Goal: Task Accomplishment & Management: Complete application form

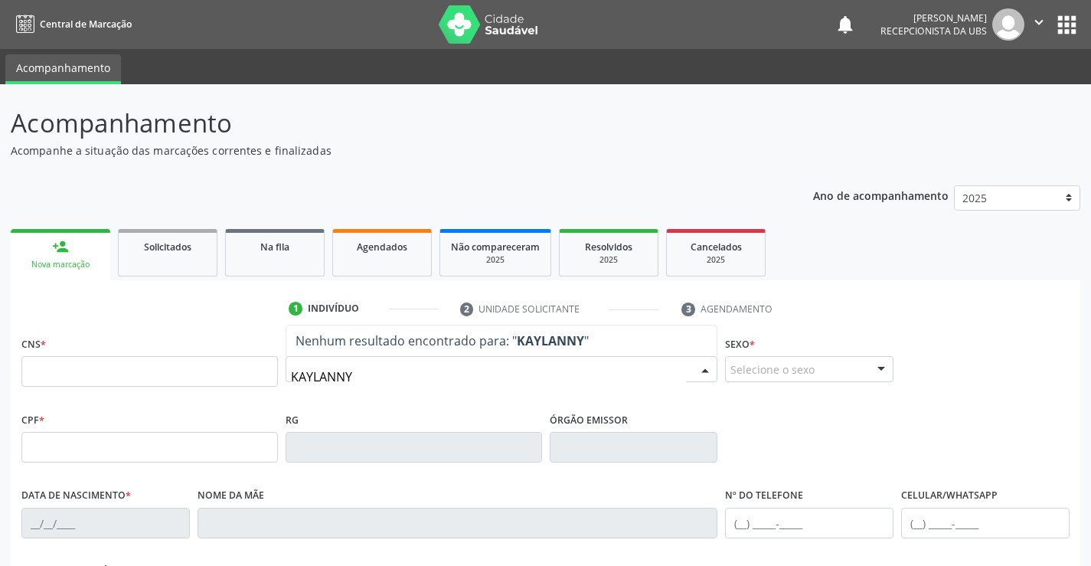
type input "KAYLANNY"
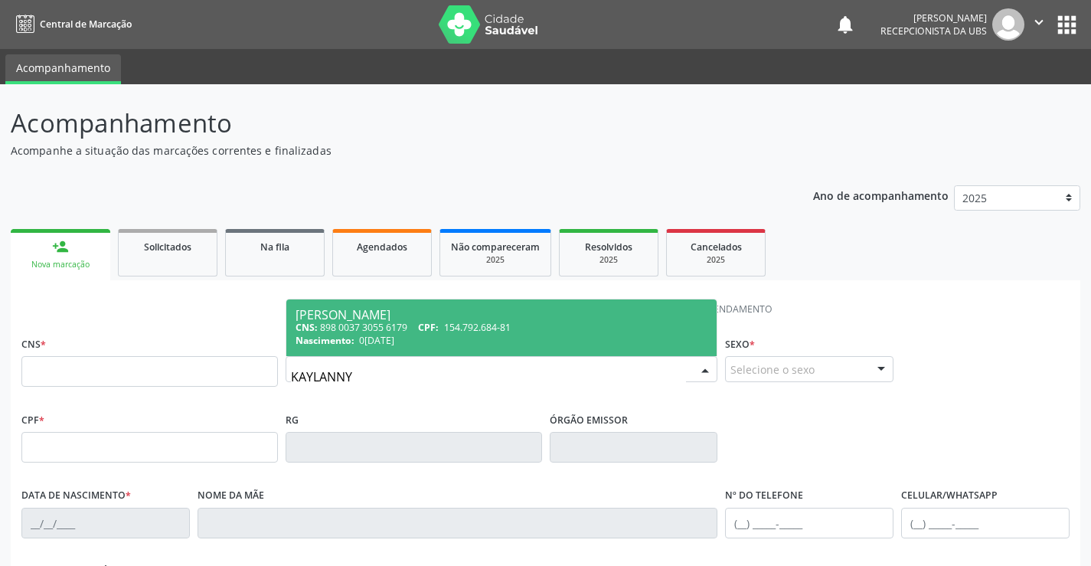
click at [401, 333] on div "CNS: 898 0037 3055 6179 CPF: 154.792.684-81" at bounding box center [501, 327] width 413 height 13
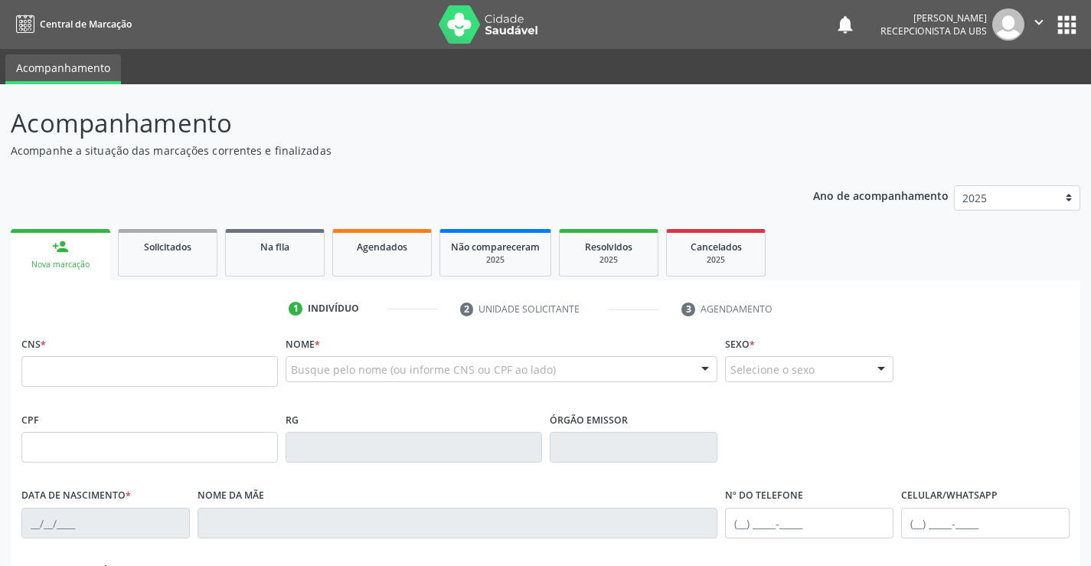
type input "898 0037 3055 6179"
type input "154.792.684-81"
type input "0[DATE]"
type input "[PERSON_NAME]"
type input "[PHONE_NUMBER]"
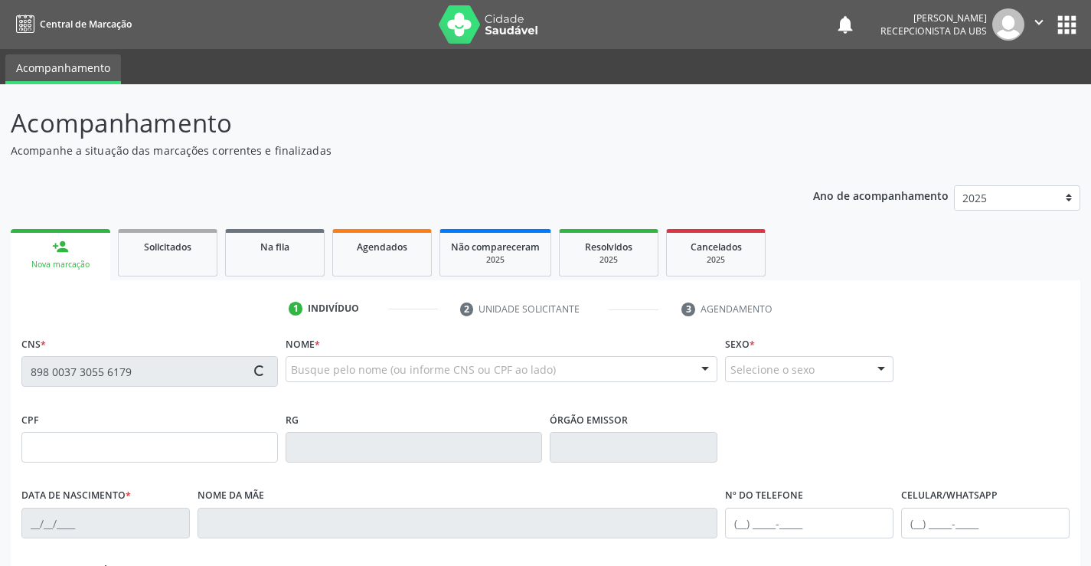
type input "[PHONE_NUMBER]"
type input "107.894.234-05"
type input "1305"
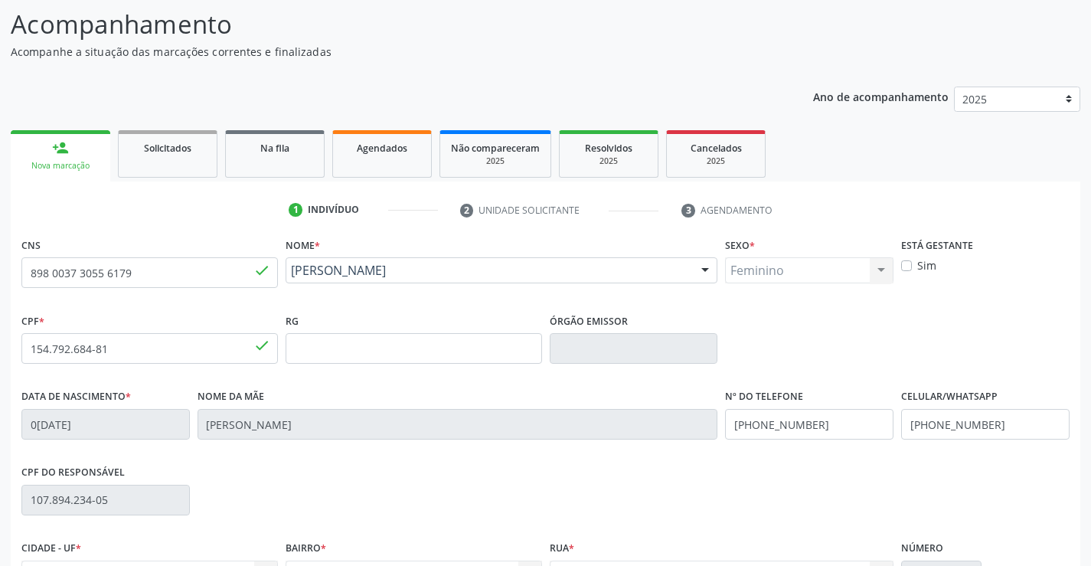
scroll to position [264, 0]
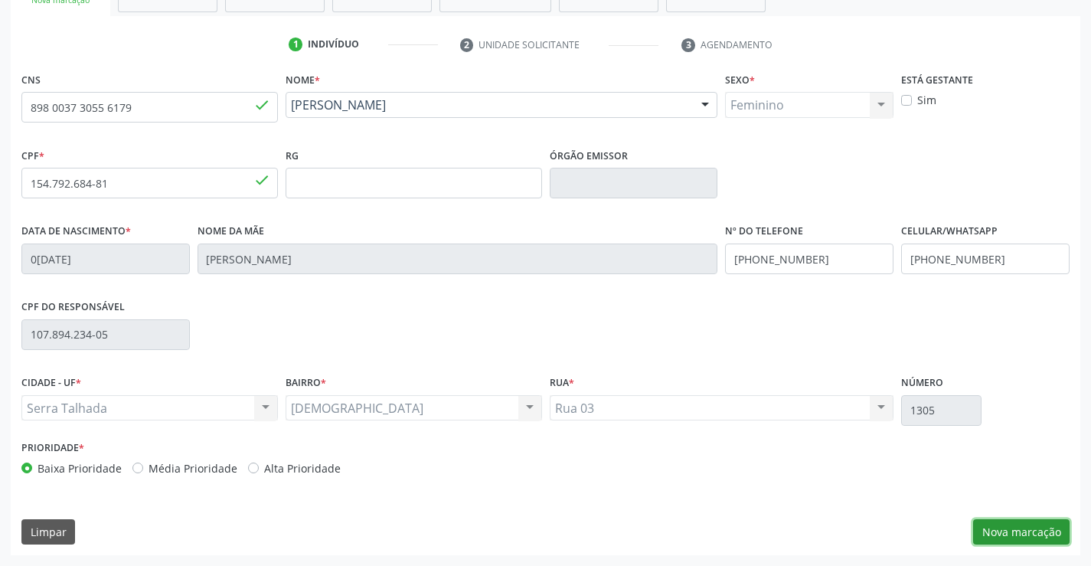
click at [1009, 525] on button "Nova marcação" at bounding box center [1021, 532] width 96 height 26
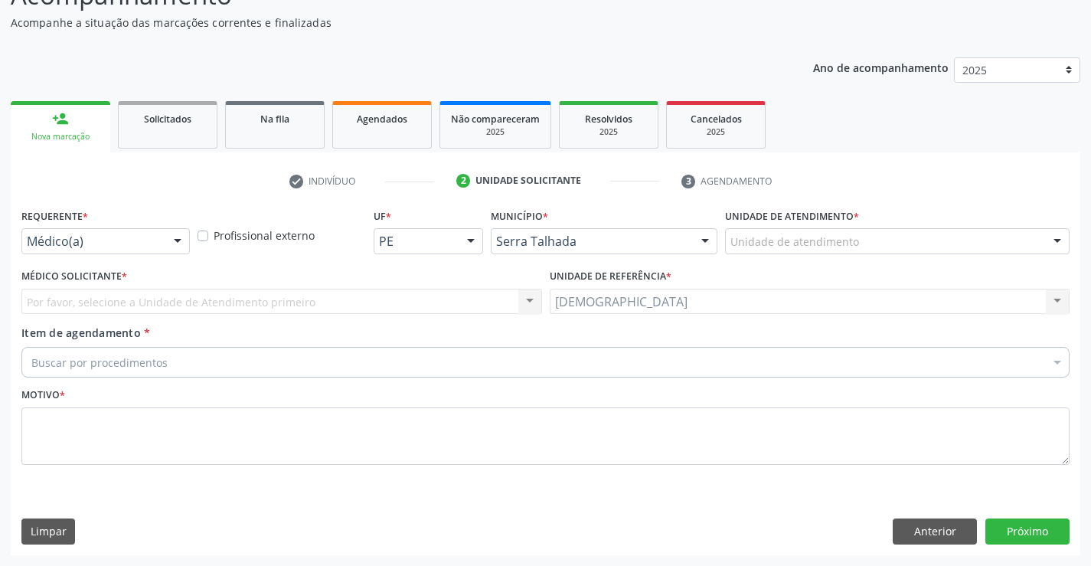
scroll to position [128, 0]
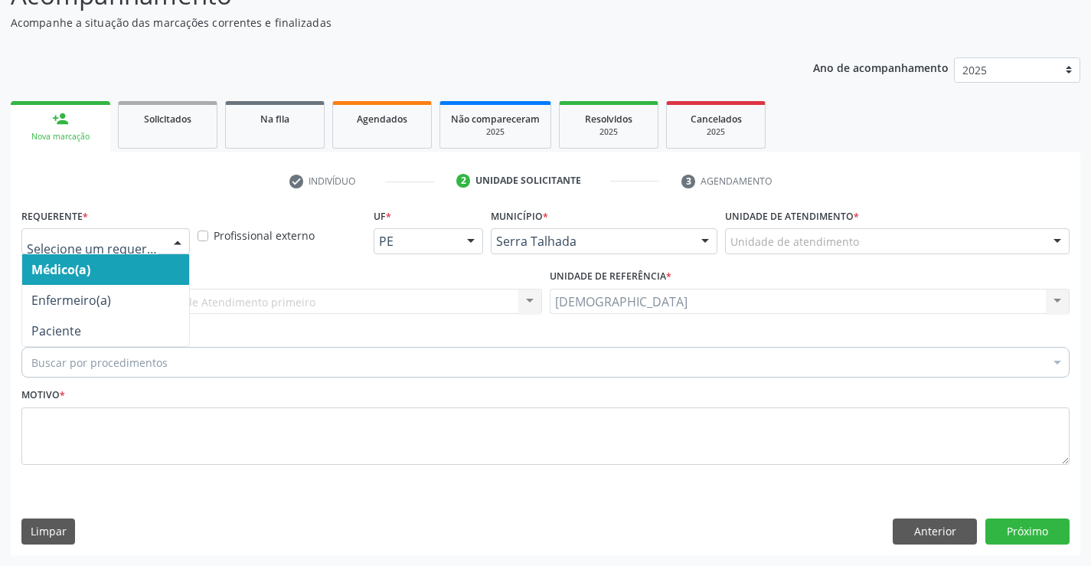
click at [172, 240] on div at bounding box center [177, 242] width 23 height 26
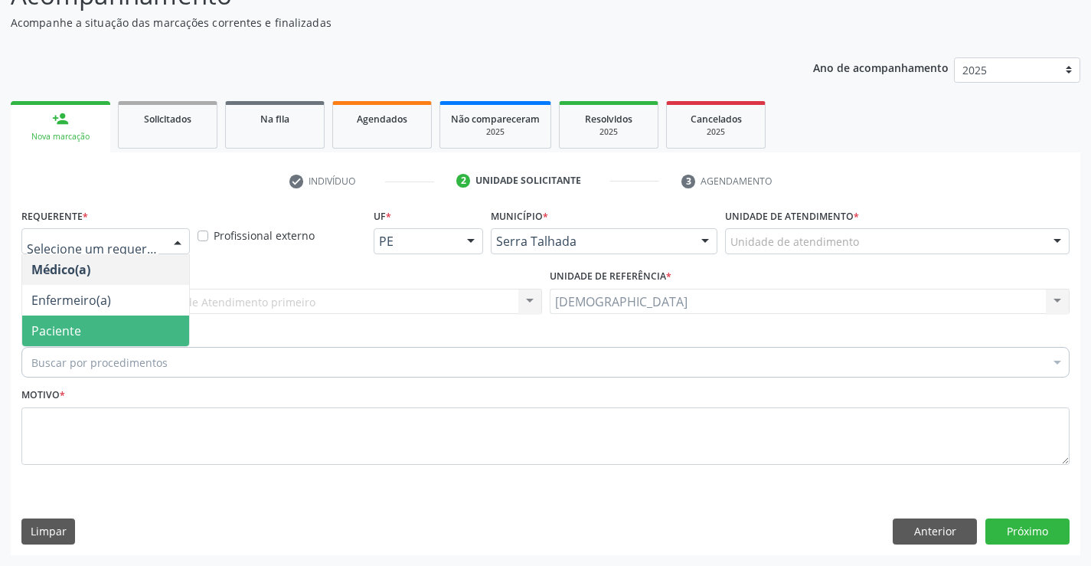
click at [89, 329] on span "Paciente" at bounding box center [105, 330] width 167 height 31
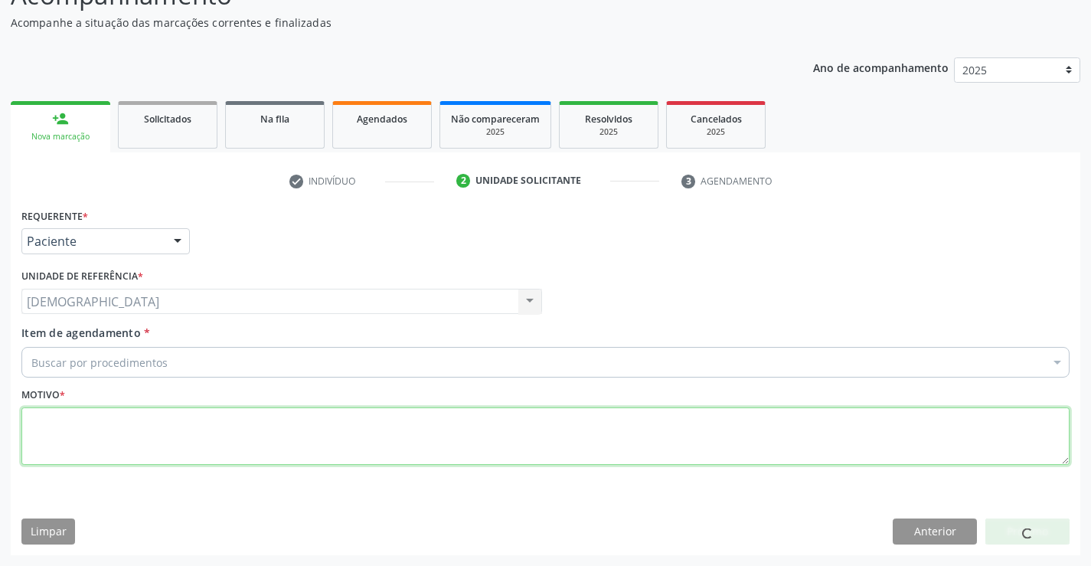
click at [108, 421] on textarea at bounding box center [545, 436] width 1048 height 58
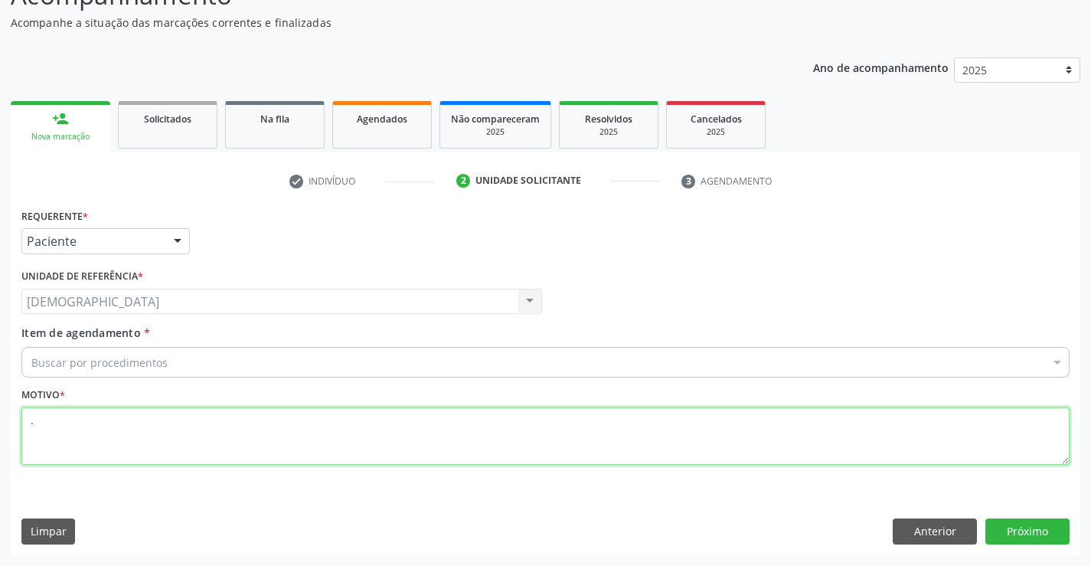
type textarea "."
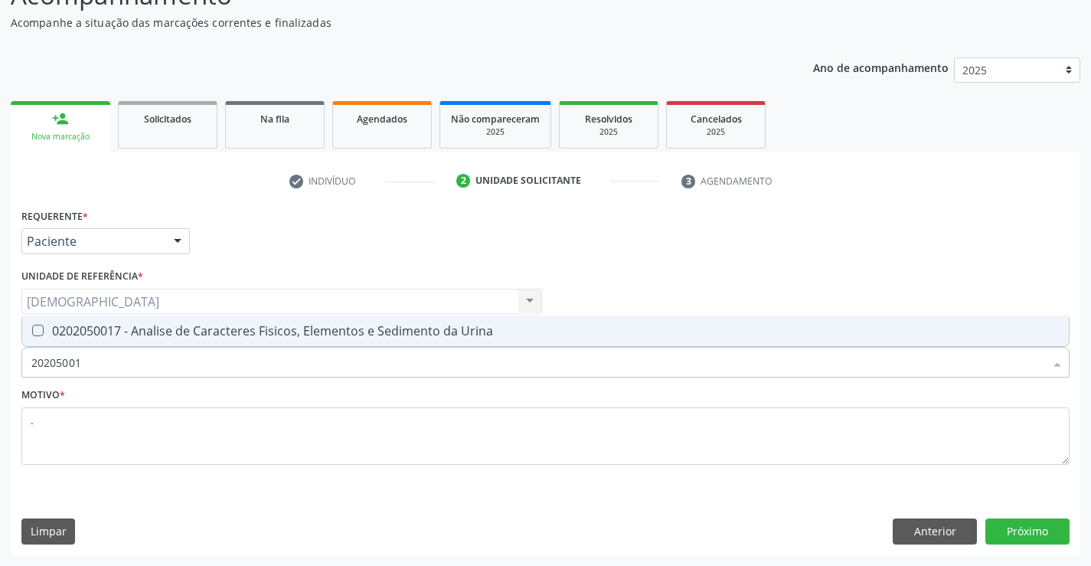
type input "202050017"
click at [151, 331] on div "0202050017 - Analise de Caracteres Fisicos, Elementos e Sedimento da Urina" at bounding box center [545, 331] width 1028 height 12
checkbox Urina "true"
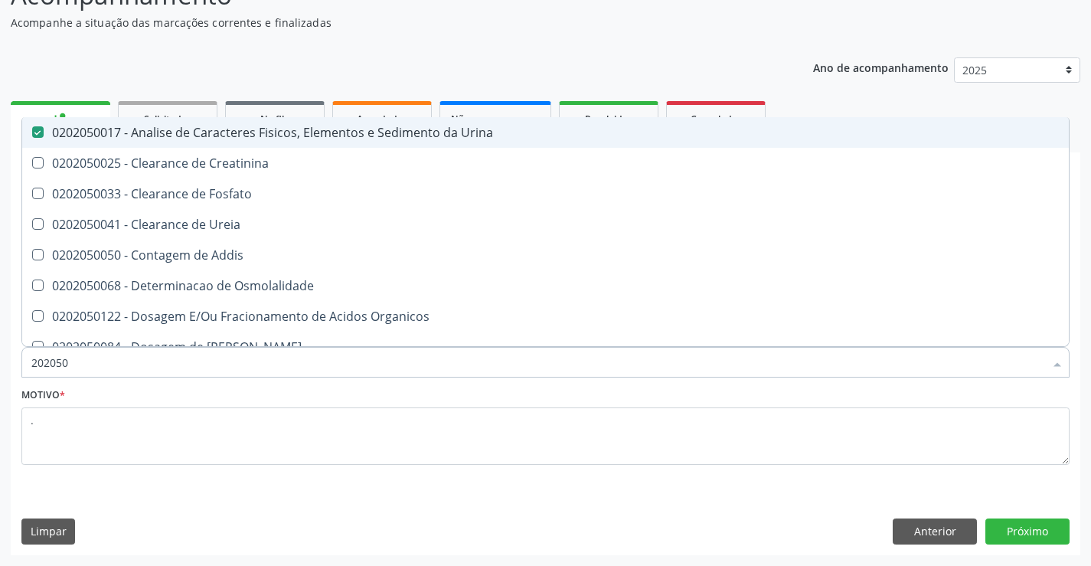
type input "20205"
checkbox Urina "false"
checkbox Creatinina "true"
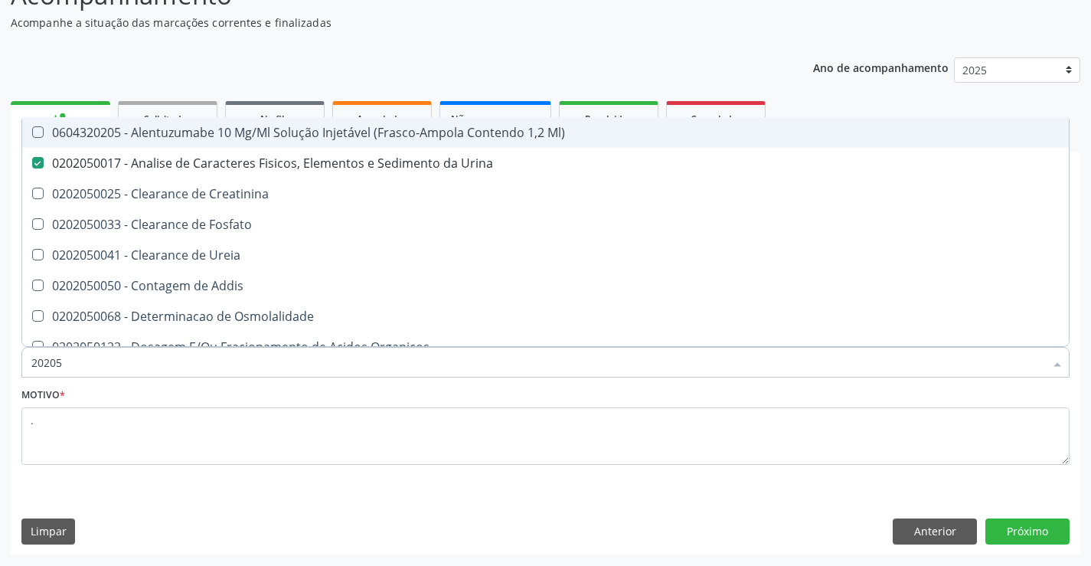
type input "2020"
checkbox Urina "false"
checkbox Fosfato "true"
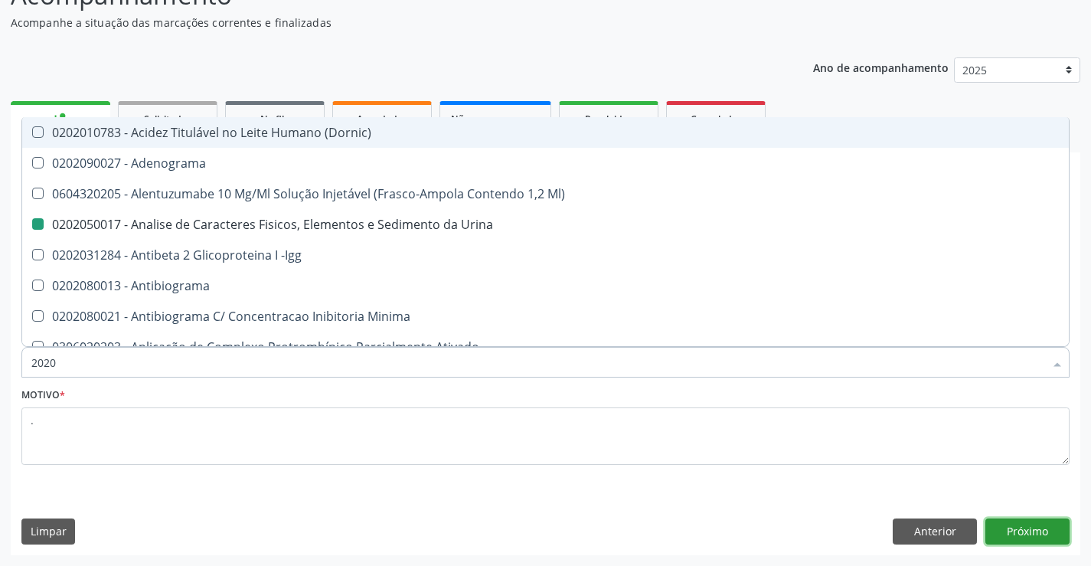
click at [1006, 529] on button "Próximo" at bounding box center [1027, 531] width 84 height 26
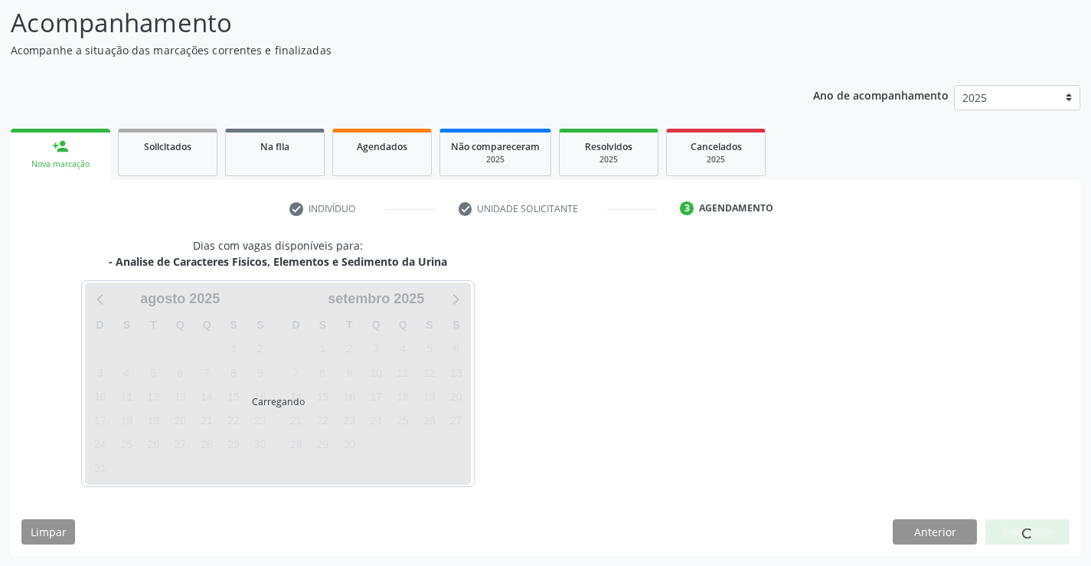
scroll to position [100, 0]
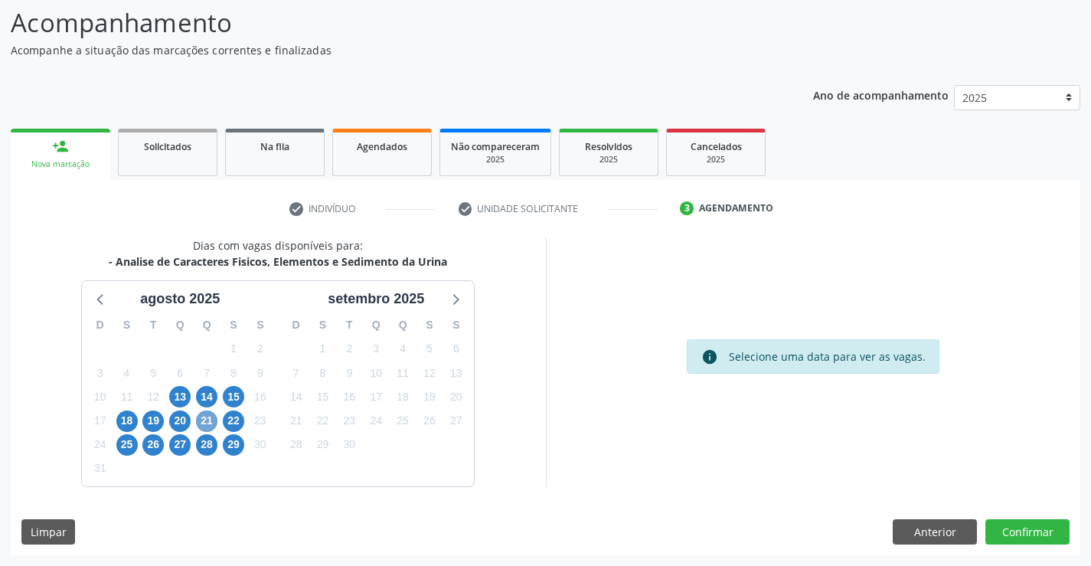
click at [211, 418] on span "21" at bounding box center [206, 420] width 21 height 21
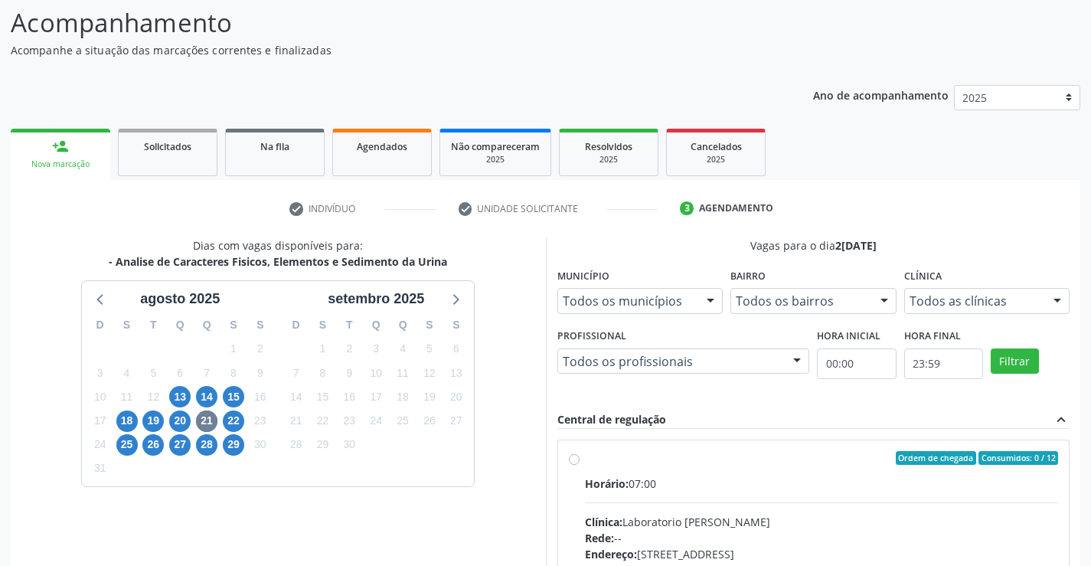
click at [608, 456] on div "Ordem de chegada Consumidos: 0 / 12" at bounding box center [822, 458] width 474 height 14
click at [580, 456] on input "Ordem de chegada Consumidos: 0 / 12 Horário: 07:00 Clínica: Laboratorio [PERSON…" at bounding box center [574, 458] width 11 height 14
radio input "true"
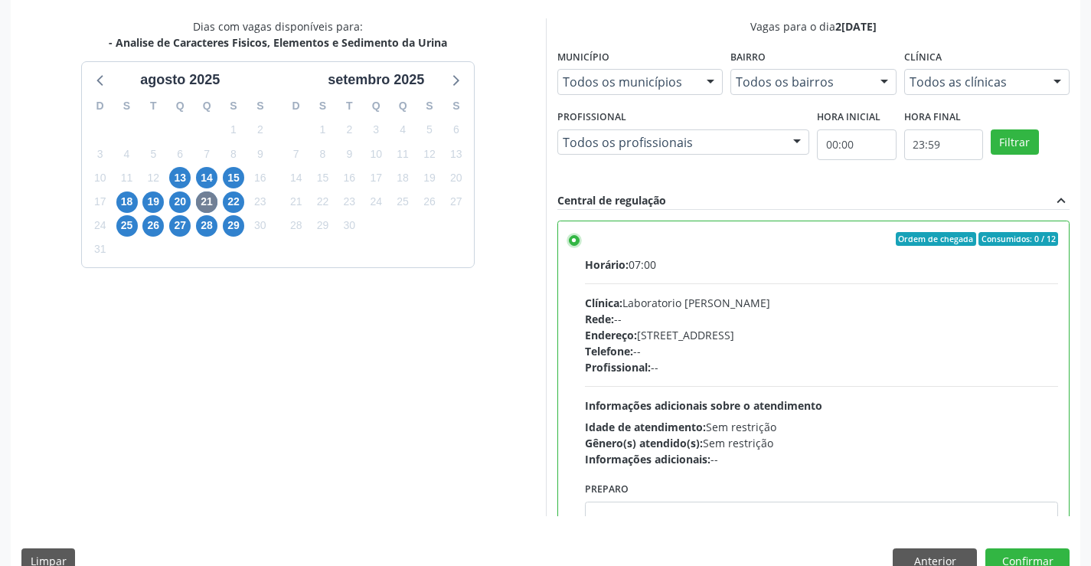
scroll to position [349, 0]
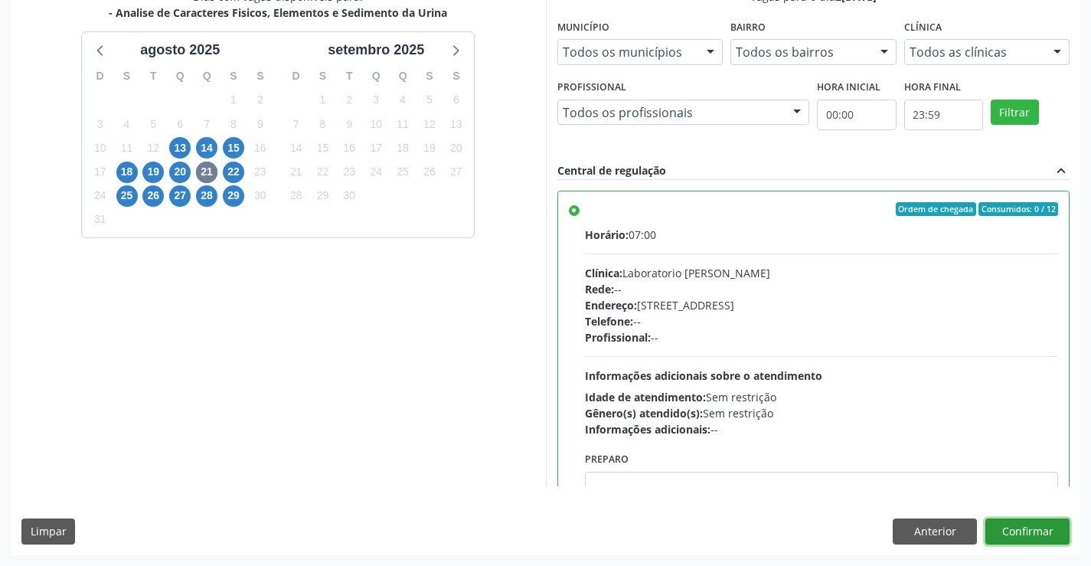
click at [1016, 534] on button "Confirmar" at bounding box center [1027, 531] width 84 height 26
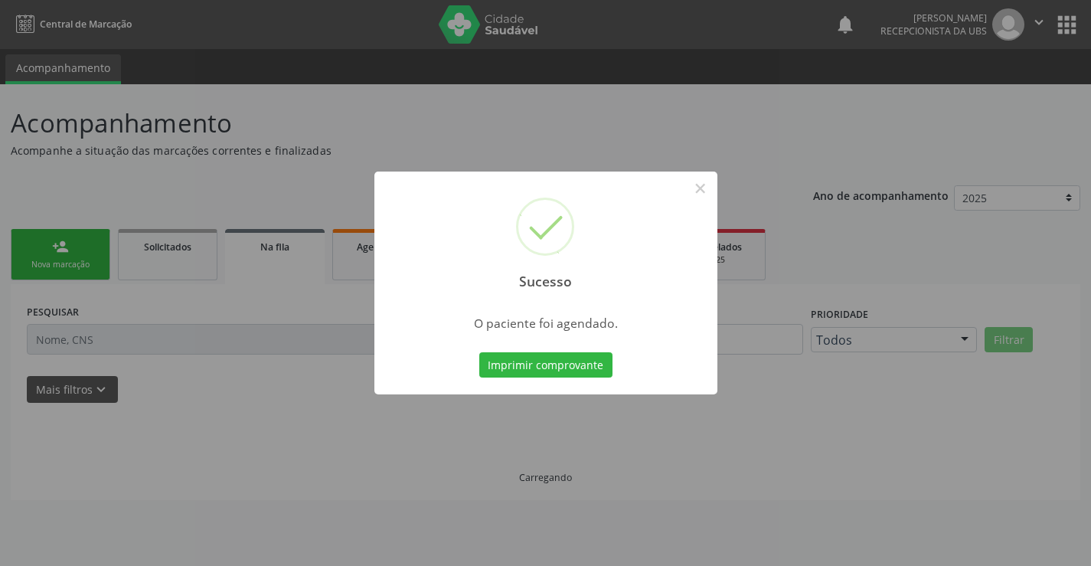
scroll to position [0, 0]
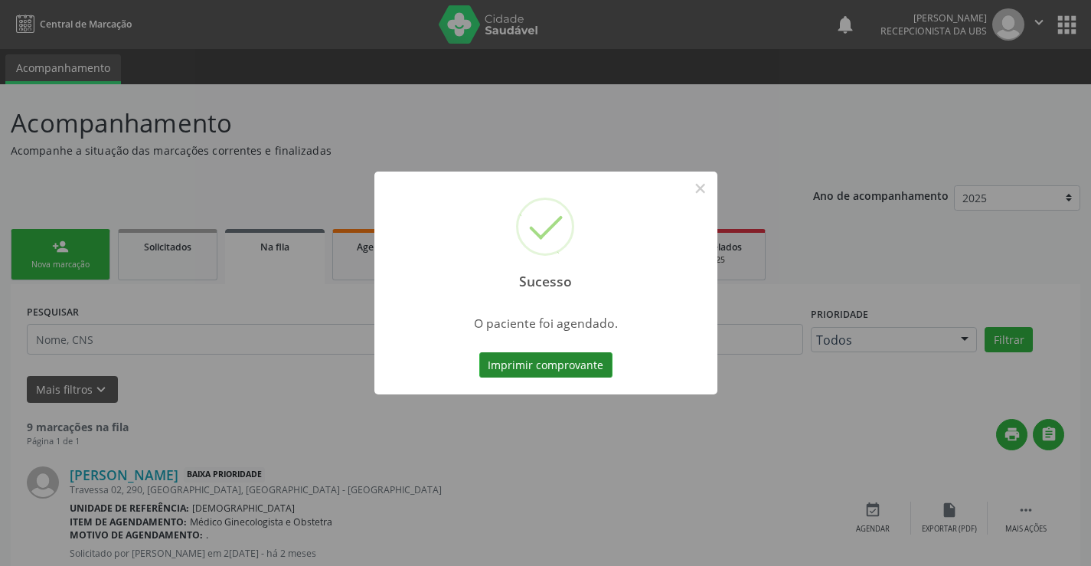
click at [508, 362] on button "Imprimir comprovante" at bounding box center [545, 365] width 133 height 26
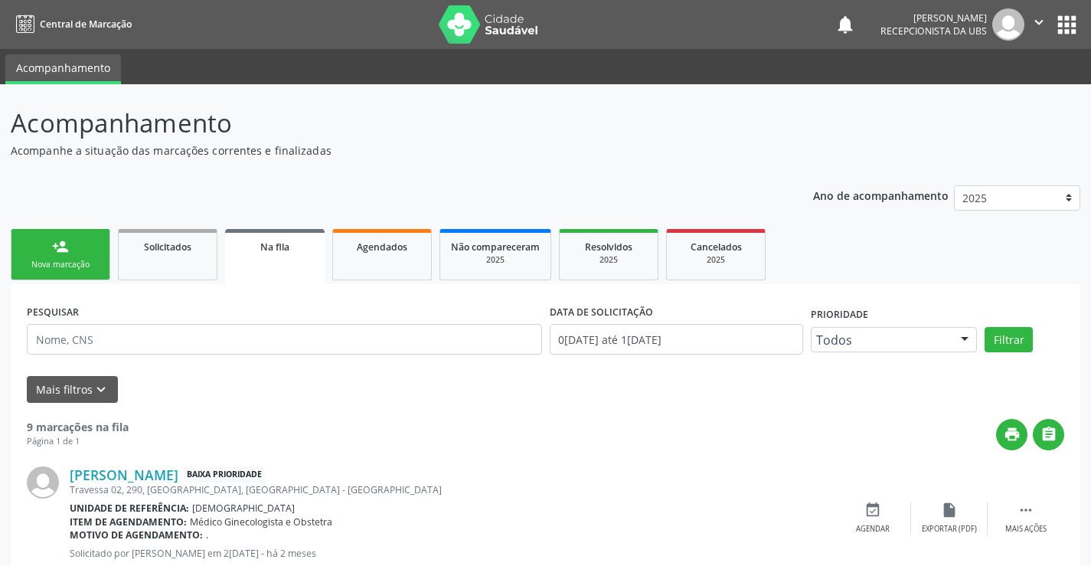
click at [90, 261] on div "Nova marcação" at bounding box center [60, 264] width 77 height 11
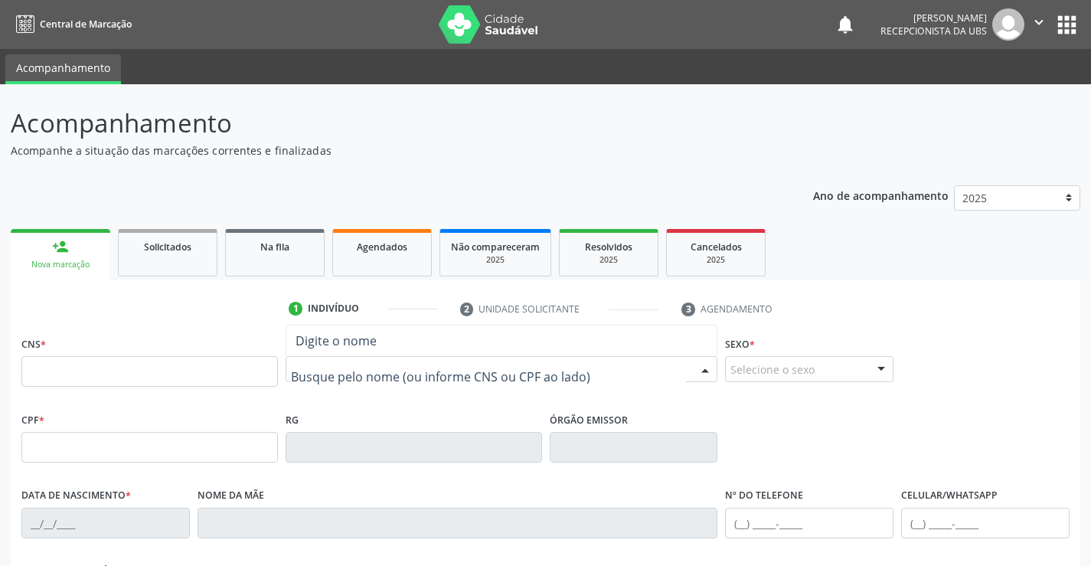
click at [314, 359] on div at bounding box center [502, 369] width 433 height 26
type input "KAYLANNY"
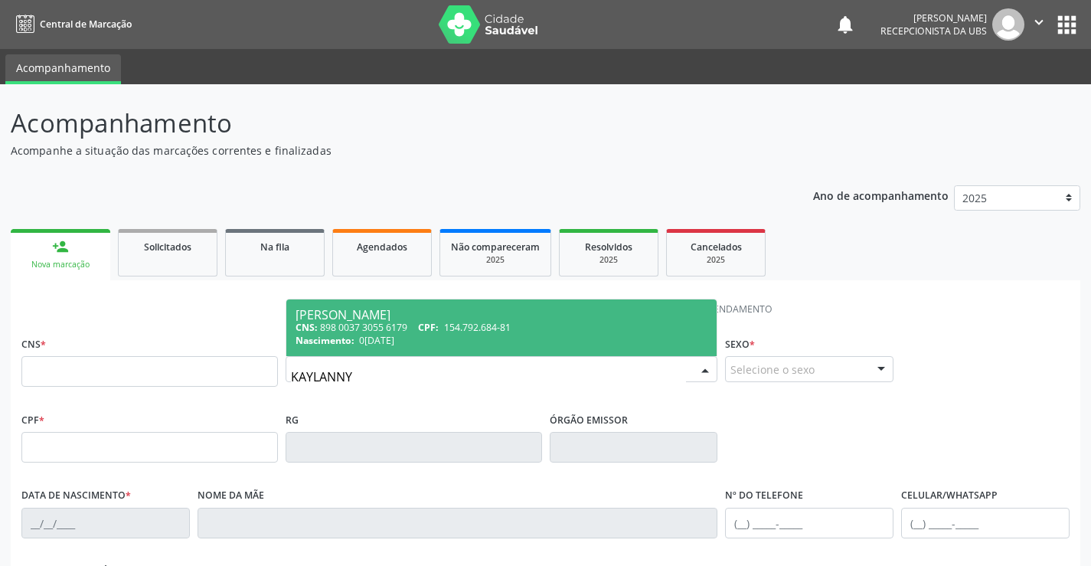
click at [394, 341] on span "0[DATE]" at bounding box center [376, 340] width 35 height 13
type input "898 0037 3055 6179"
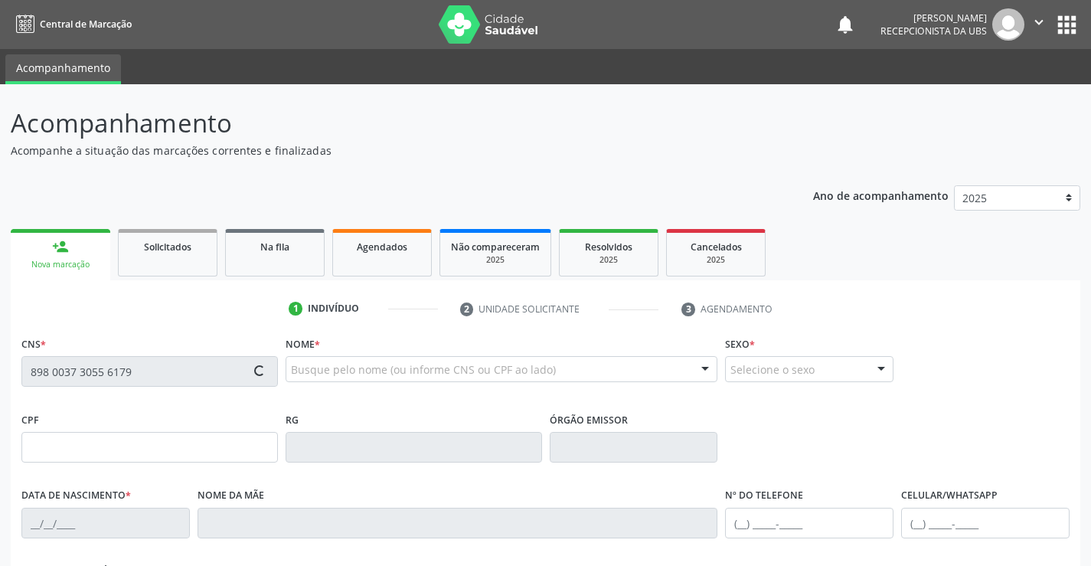
type input "154.792.684-81"
type input "0[DATE]"
type input "[PERSON_NAME]"
type input "[PHONE_NUMBER]"
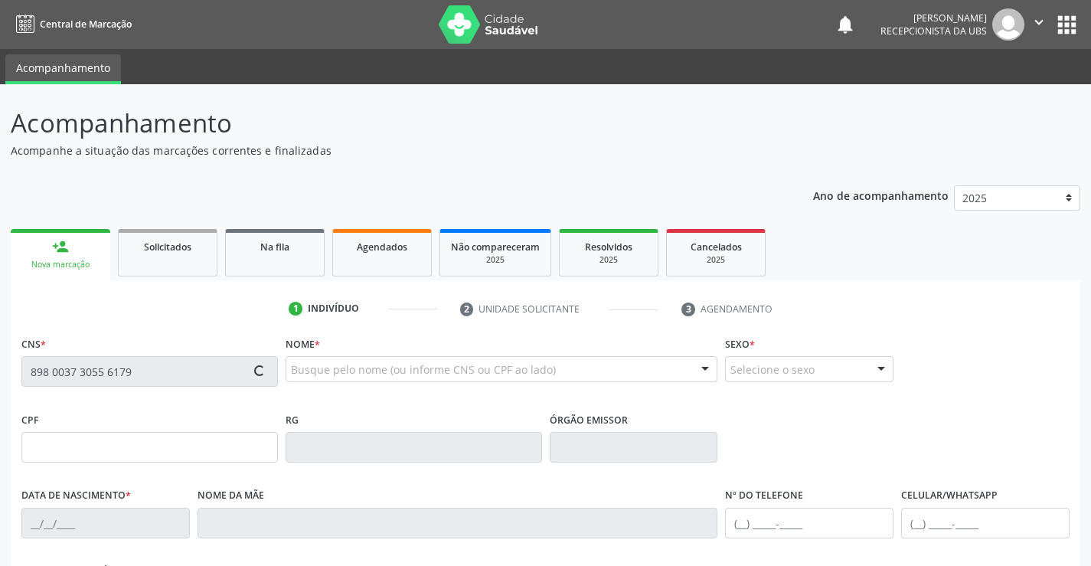
type input "107.894.234-05"
type input "1305"
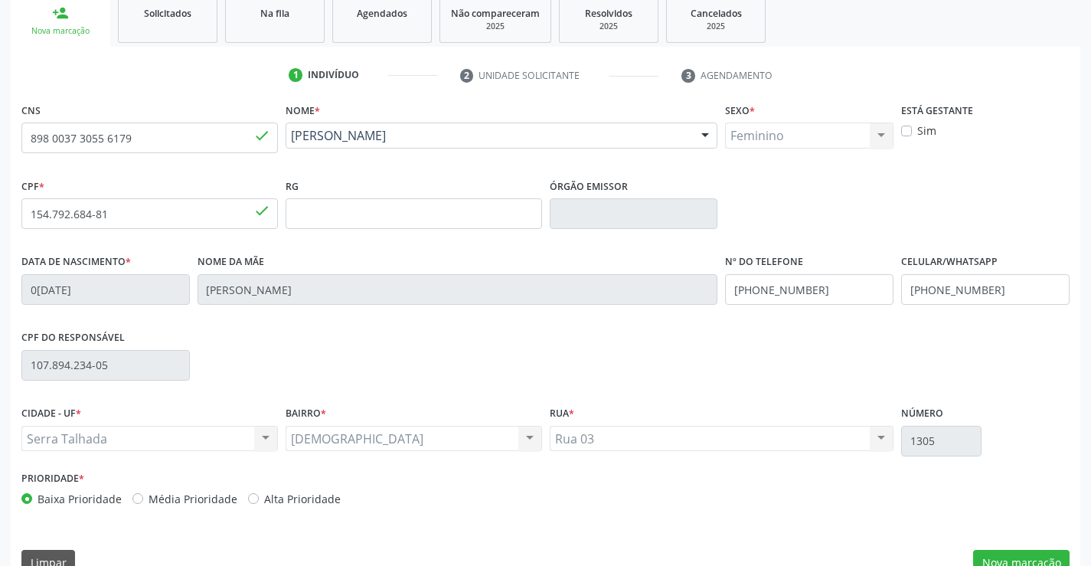
scroll to position [264, 0]
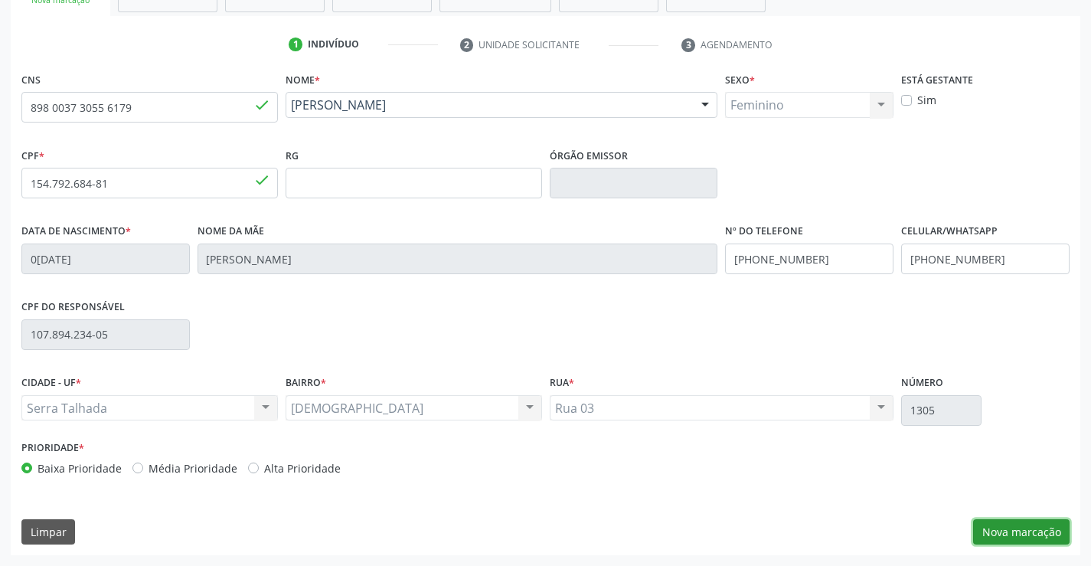
click at [1025, 524] on button "Nova marcação" at bounding box center [1021, 532] width 96 height 26
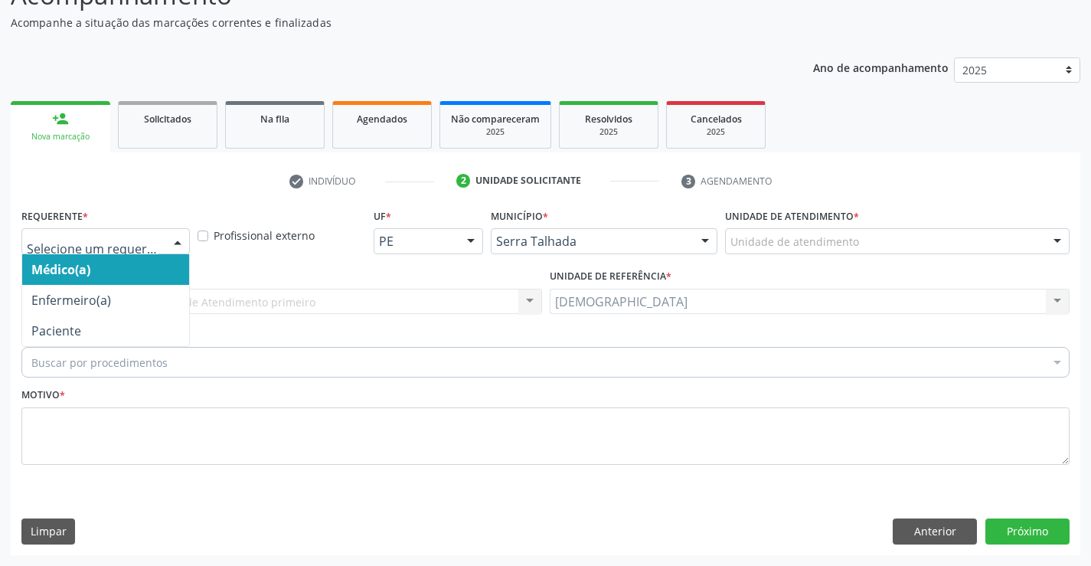
click at [183, 240] on div at bounding box center [177, 242] width 23 height 26
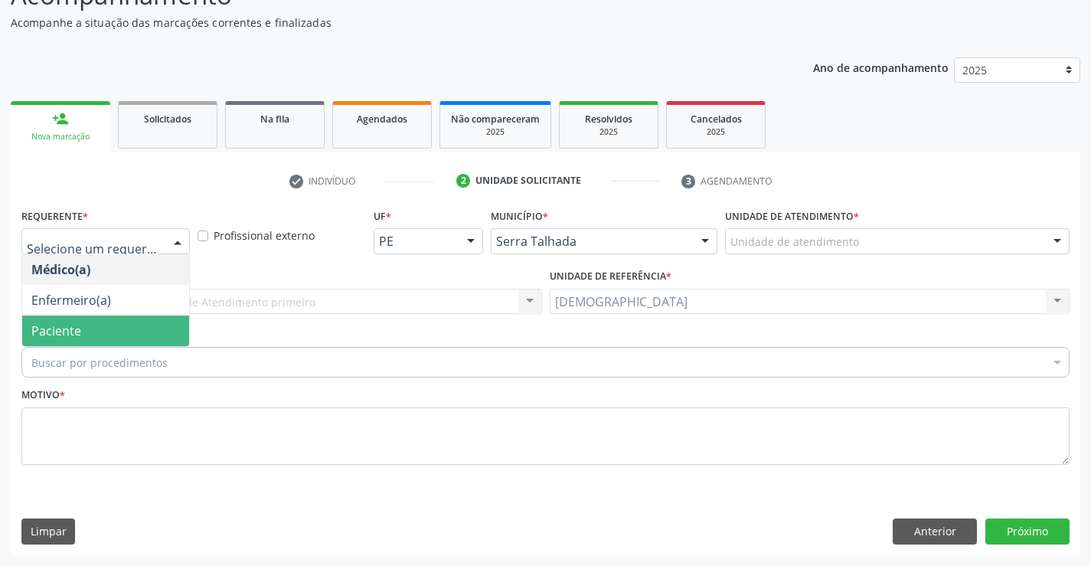
click at [89, 334] on span "Paciente" at bounding box center [105, 330] width 167 height 31
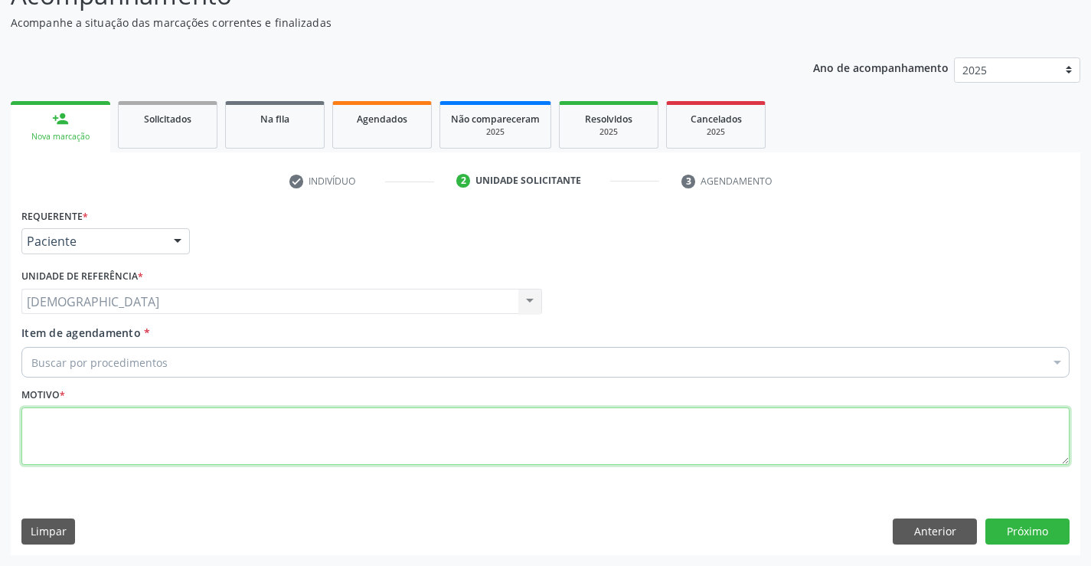
click at [100, 443] on textarea at bounding box center [545, 436] width 1048 height 58
type textarea "."
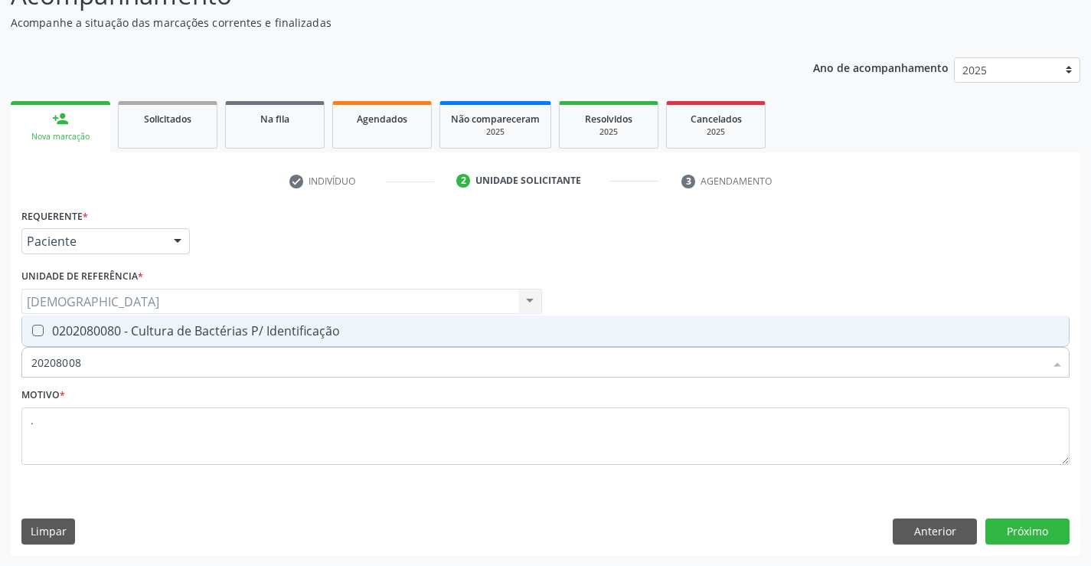
type input "202080080"
click at [149, 318] on span "0202080080 - Cultura de Bactérias P/ Identificação" at bounding box center [545, 330] width 1046 height 31
checkbox Identificação "true"
click at [1038, 535] on button "Próximo" at bounding box center [1027, 531] width 84 height 26
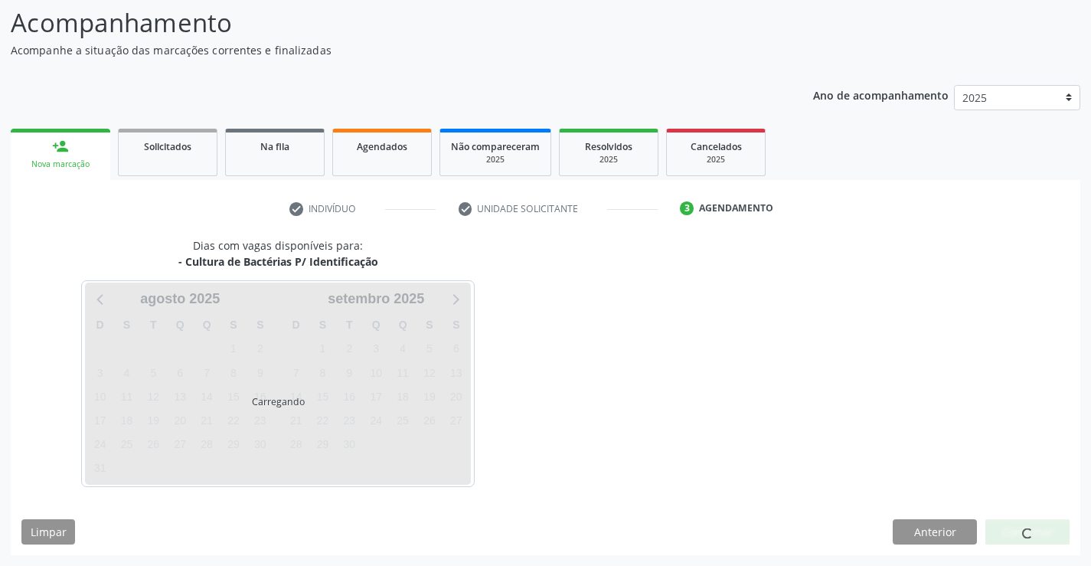
scroll to position [100, 0]
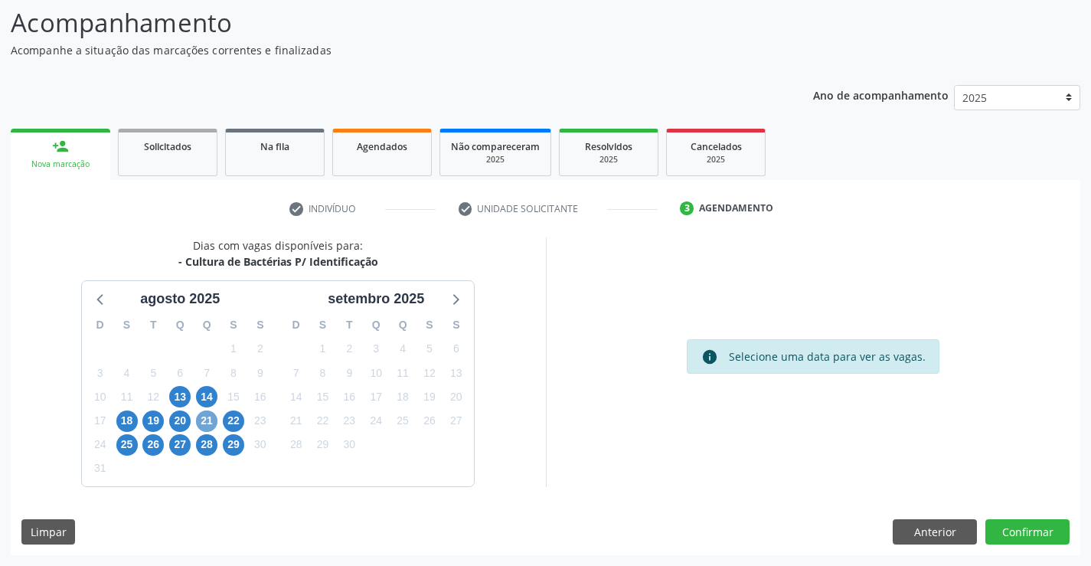
click at [204, 421] on span "21" at bounding box center [206, 420] width 21 height 21
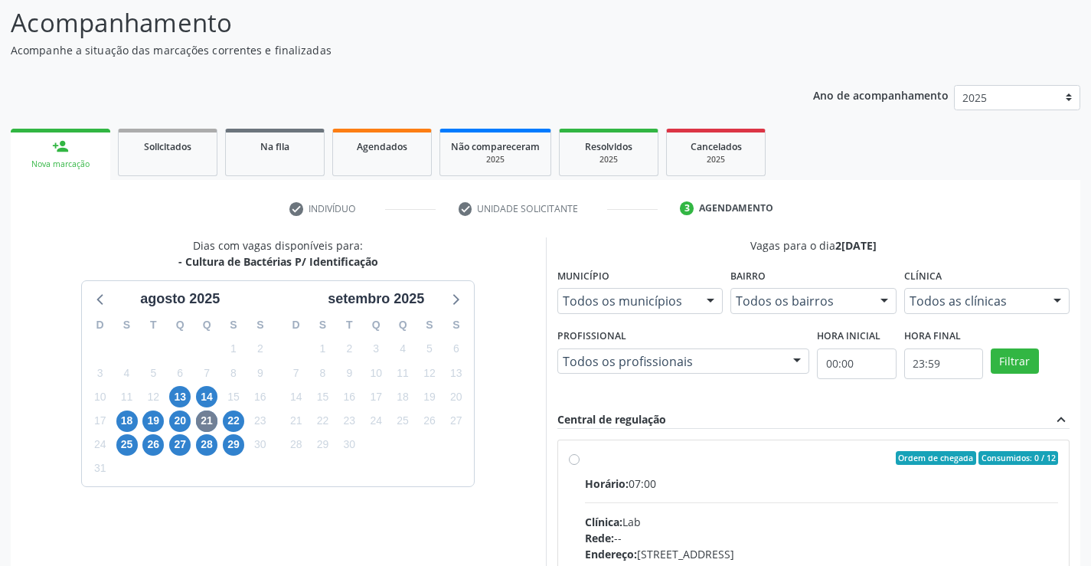
click at [715, 471] on label "Ordem de chegada Consumidos: 0 / 12 Horário: 07:00 Clínica: Lab Rede: -- Endere…" at bounding box center [822, 568] width 474 height 235
click at [580, 465] on input "Ordem de chegada Consumidos: 0 / 12 Horário: 07:00 Clínica: Lab Rede: -- Endere…" at bounding box center [574, 458] width 11 height 14
radio input "true"
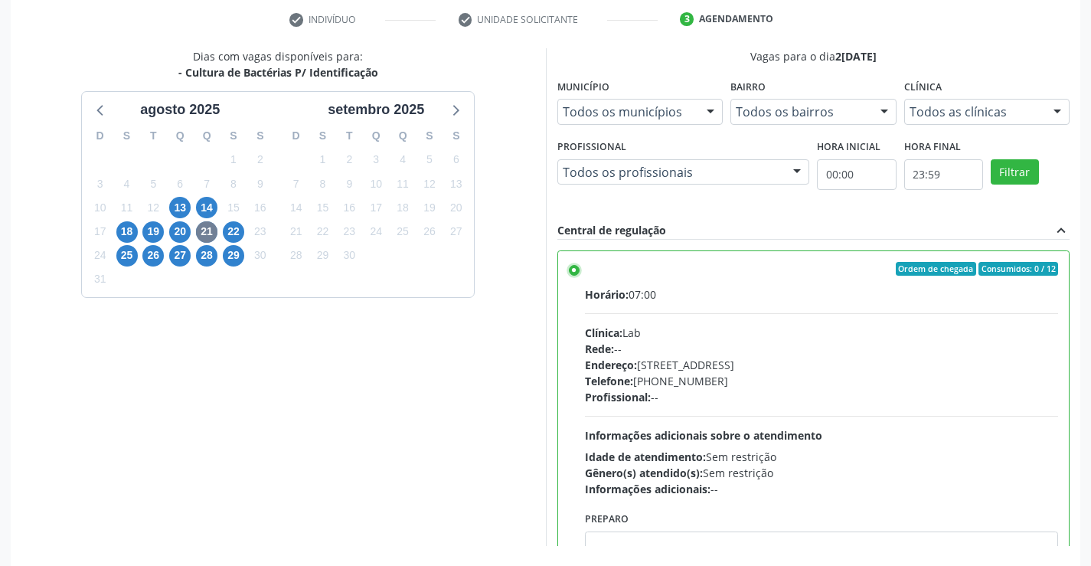
scroll to position [349, 0]
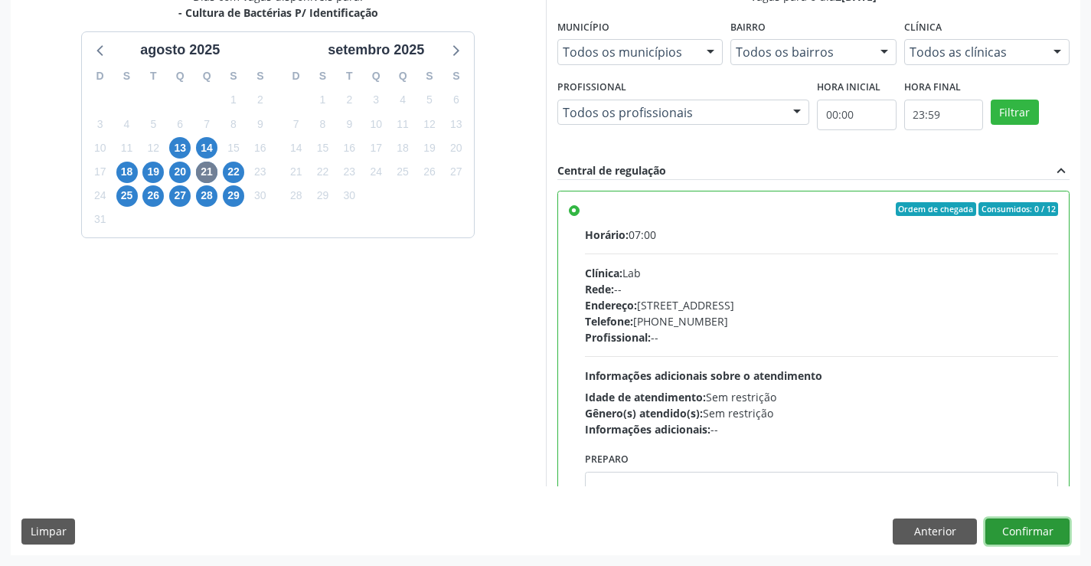
click at [1006, 527] on button "Confirmar" at bounding box center [1027, 531] width 84 height 26
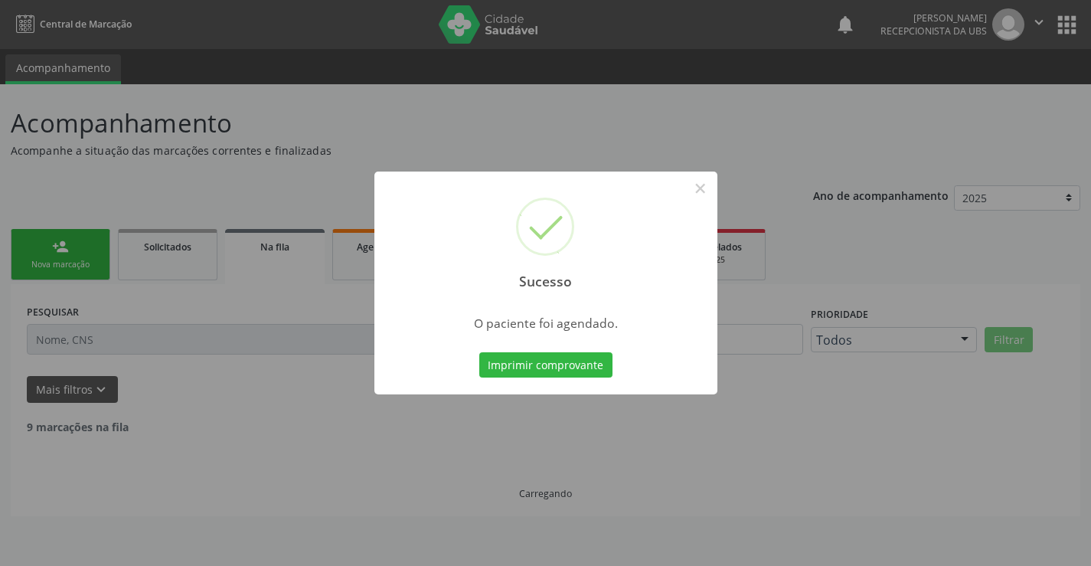
scroll to position [0, 0]
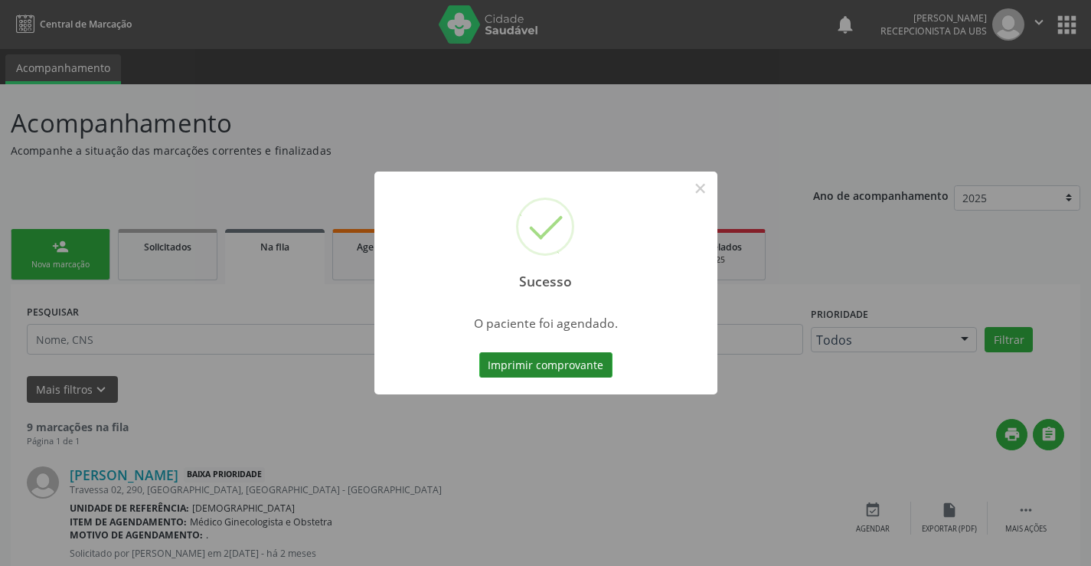
click at [525, 370] on button "Imprimir comprovante" at bounding box center [545, 365] width 133 height 26
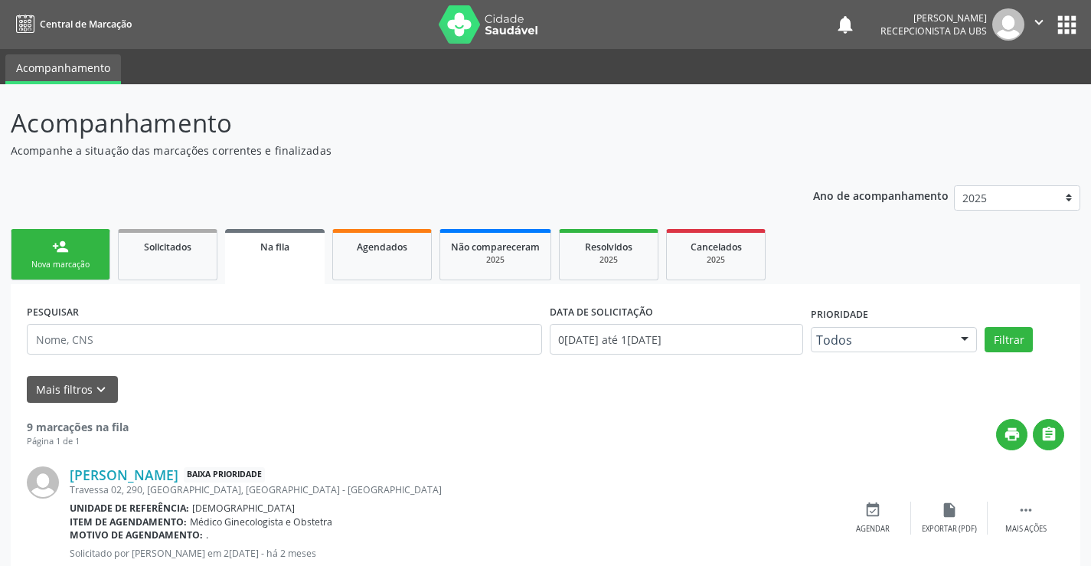
click at [59, 240] on div "person_add" at bounding box center [60, 246] width 17 height 17
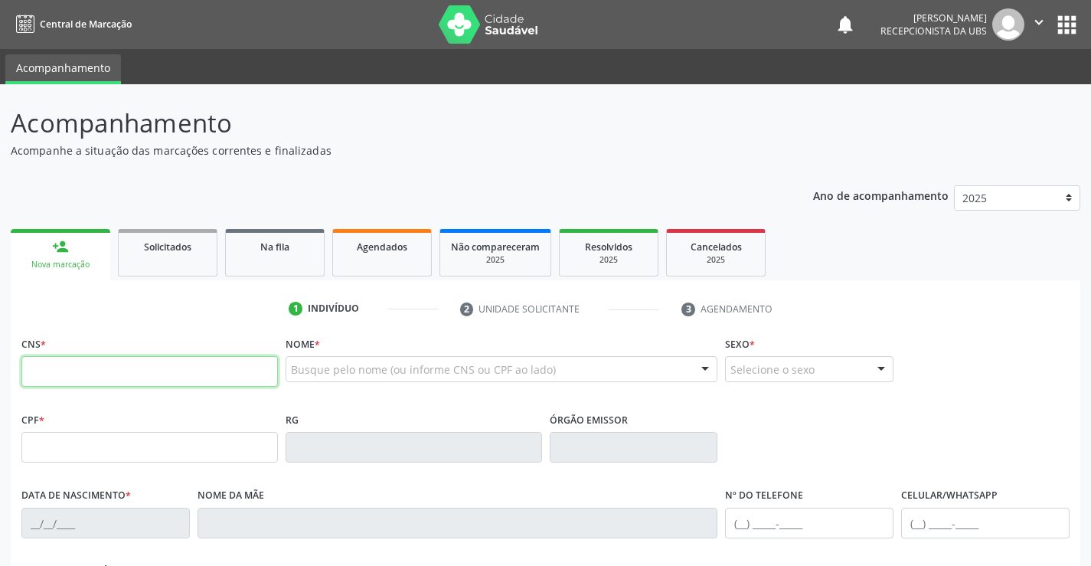
click at [90, 367] on input "text" at bounding box center [149, 371] width 256 height 31
type input "700 5065 1766 1255"
type input "040.319.174-22"
type input "[DATE]"
type input "[PERSON_NAME] da Conceicao"
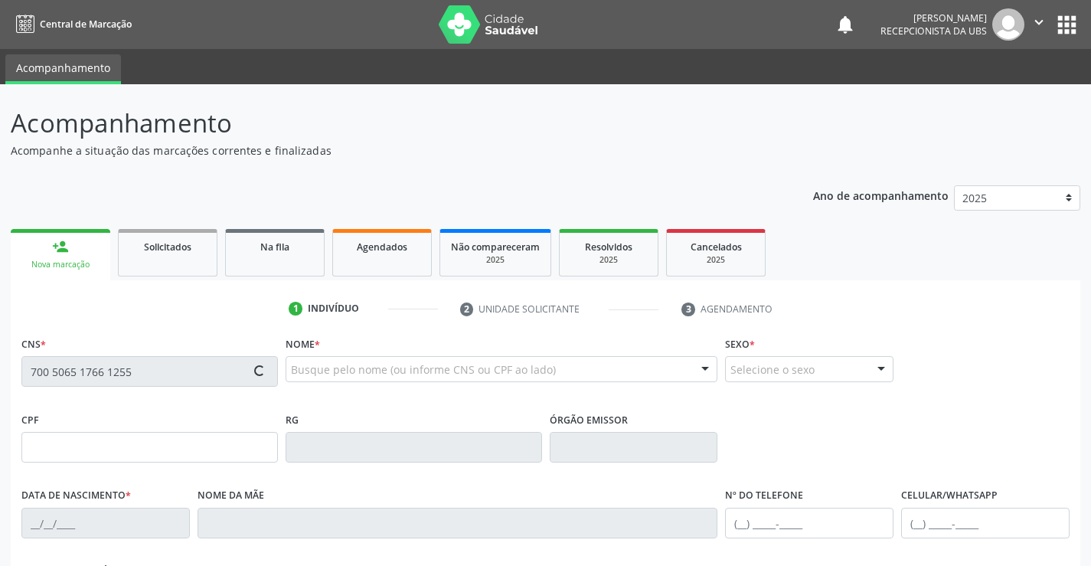
type input "[PHONE_NUMBER]"
type input "1348"
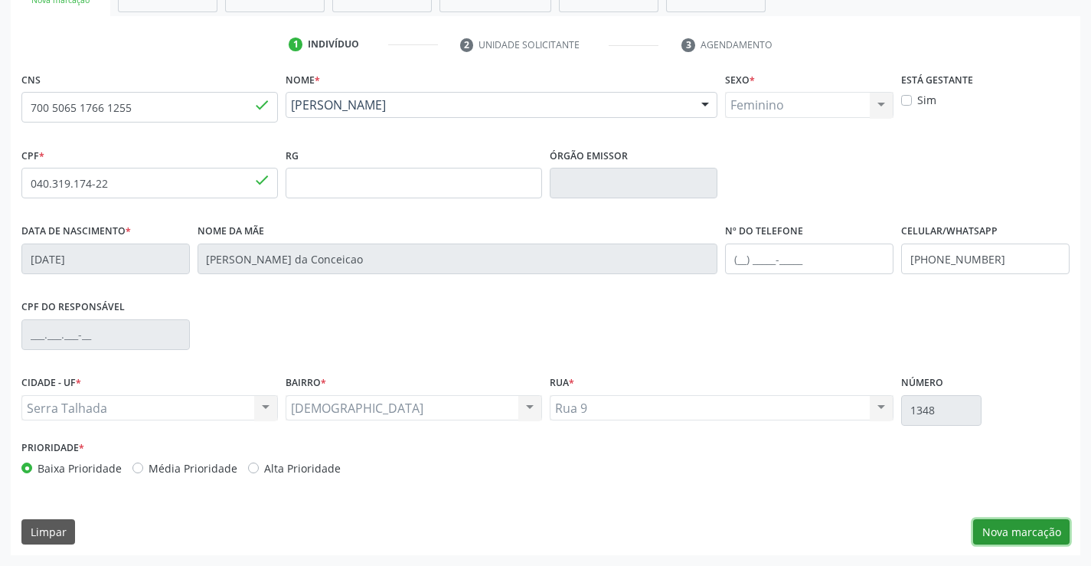
click at [990, 528] on button "Nova marcação" at bounding box center [1021, 532] width 96 height 26
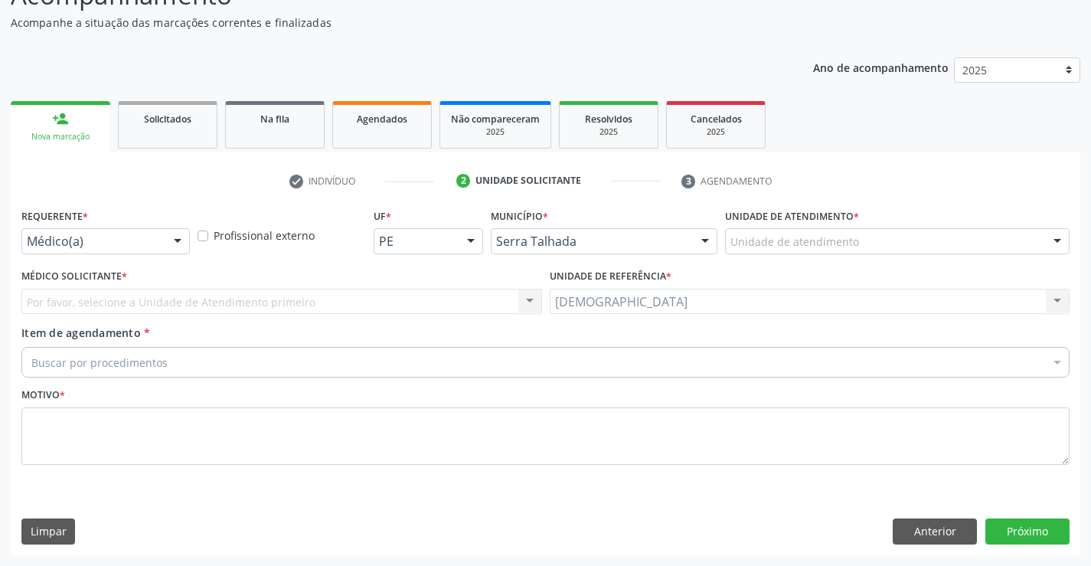
scroll to position [128, 0]
click at [179, 237] on div at bounding box center [177, 242] width 23 height 26
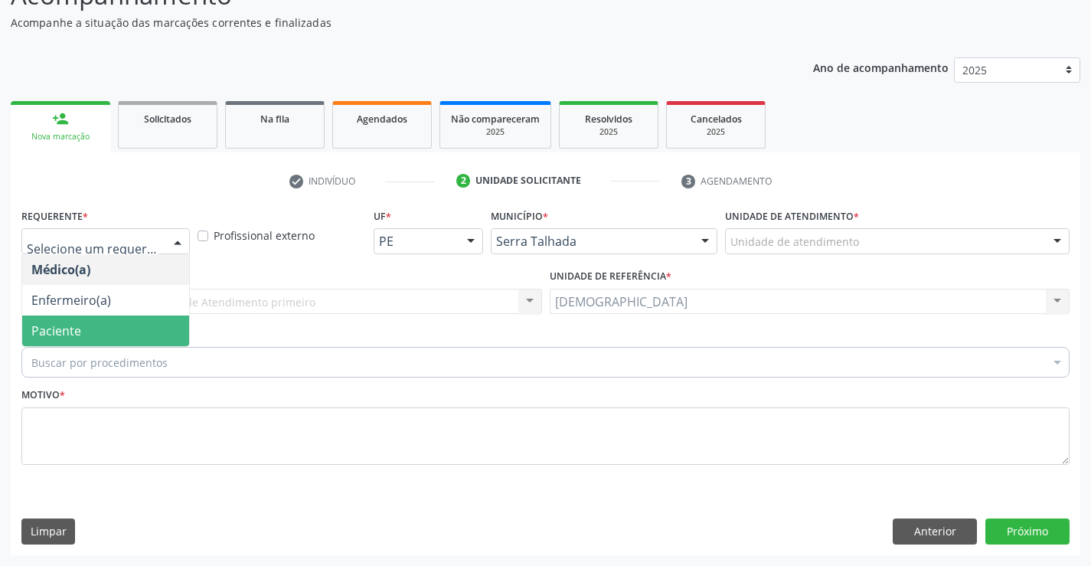
click at [103, 337] on span "Paciente" at bounding box center [105, 330] width 167 height 31
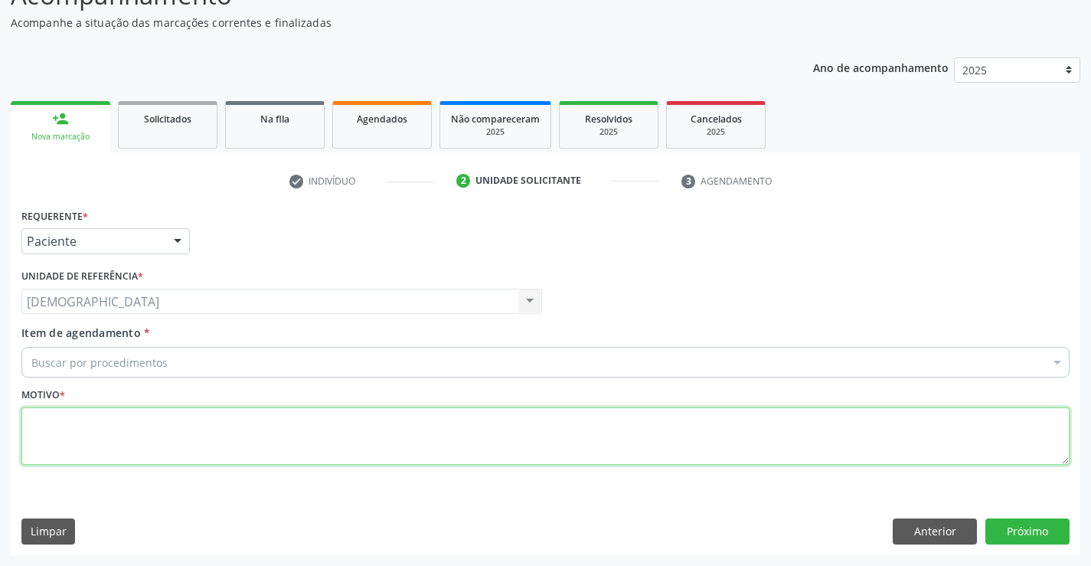
click at [93, 437] on textarea at bounding box center [545, 436] width 1048 height 58
type textarea "."
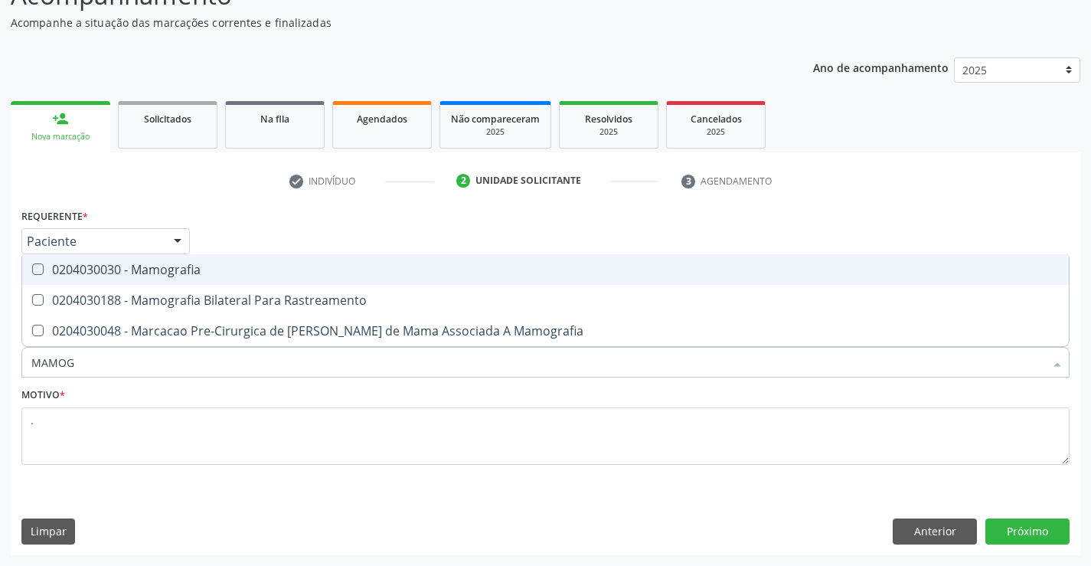
type input "MAMOGR"
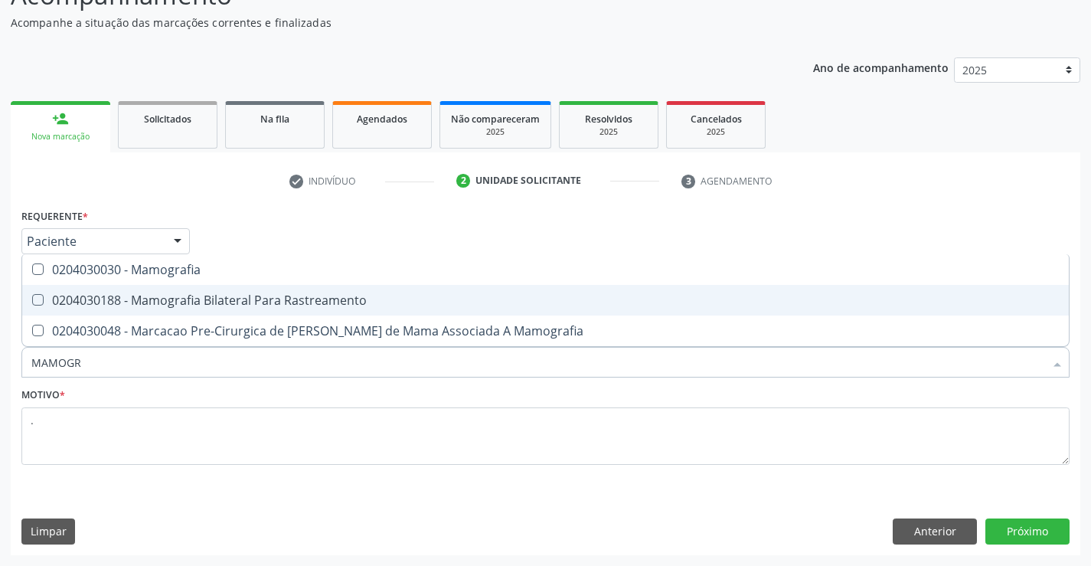
click at [134, 309] on span "0204030188 - Mamografia Bilateral Para Rastreamento" at bounding box center [545, 300] width 1046 height 31
checkbox Rastreamento "true"
click at [1016, 518] on button "Próximo" at bounding box center [1027, 531] width 84 height 26
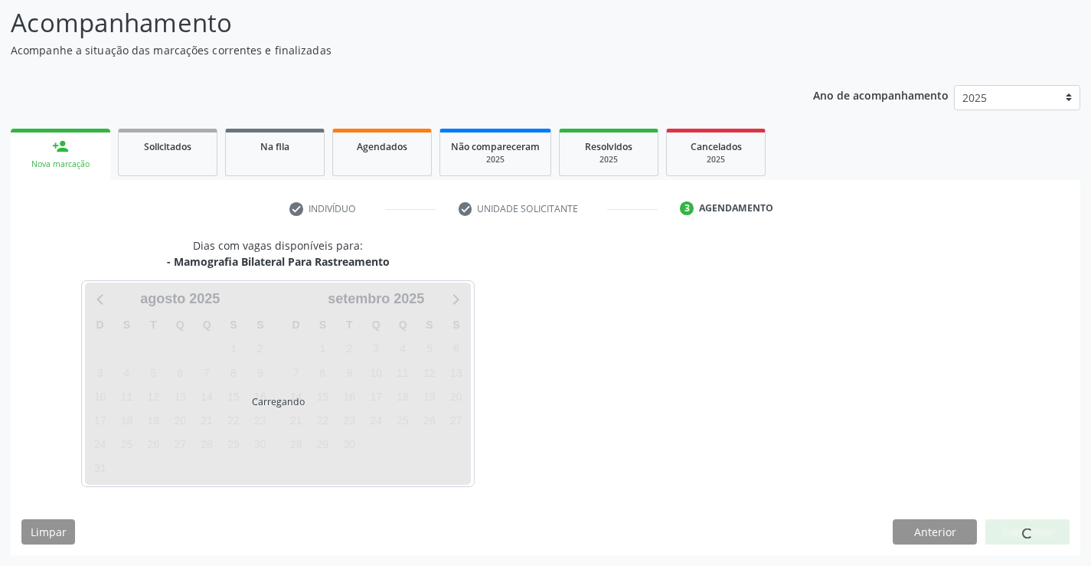
scroll to position [100, 0]
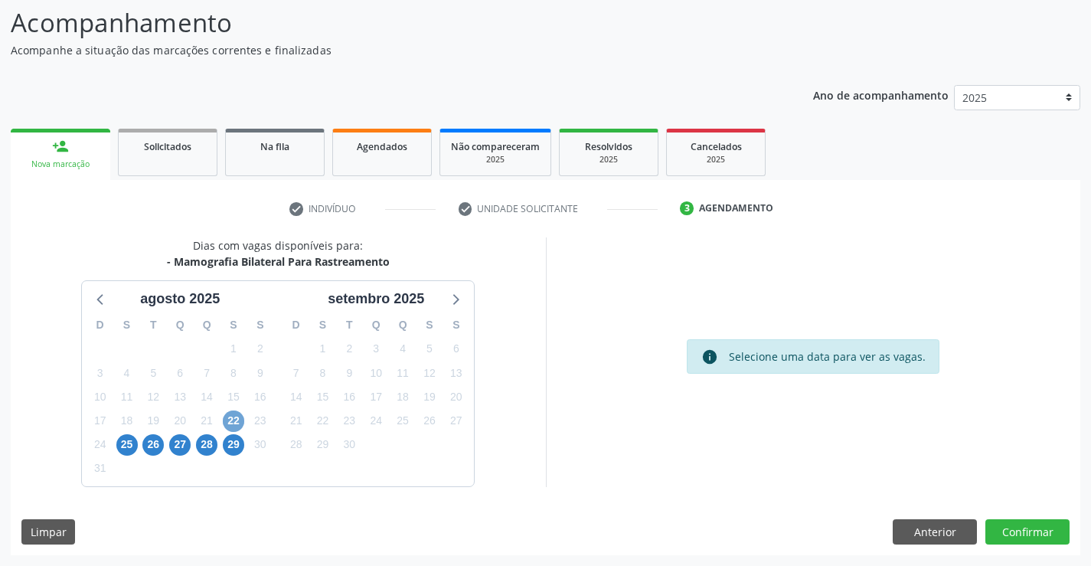
click at [240, 416] on span "22" at bounding box center [233, 420] width 21 height 21
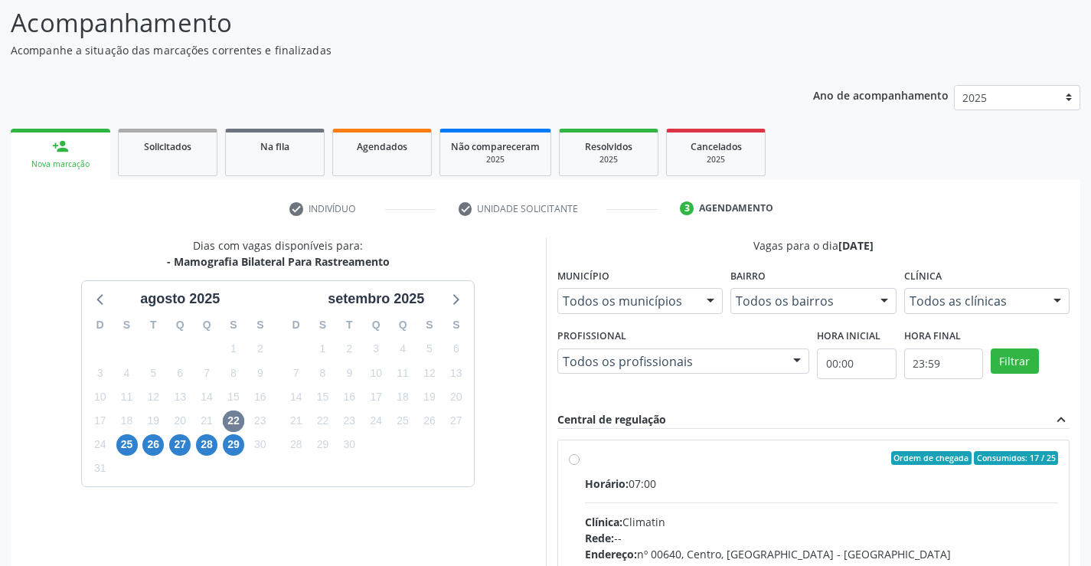
click at [583, 458] on div "Ordem de chegada Consumidos: 17 / 25 Horário: 07:00 Clínica: Climatin Rede: -- …" at bounding box center [814, 568] width 490 height 235
radio input "true"
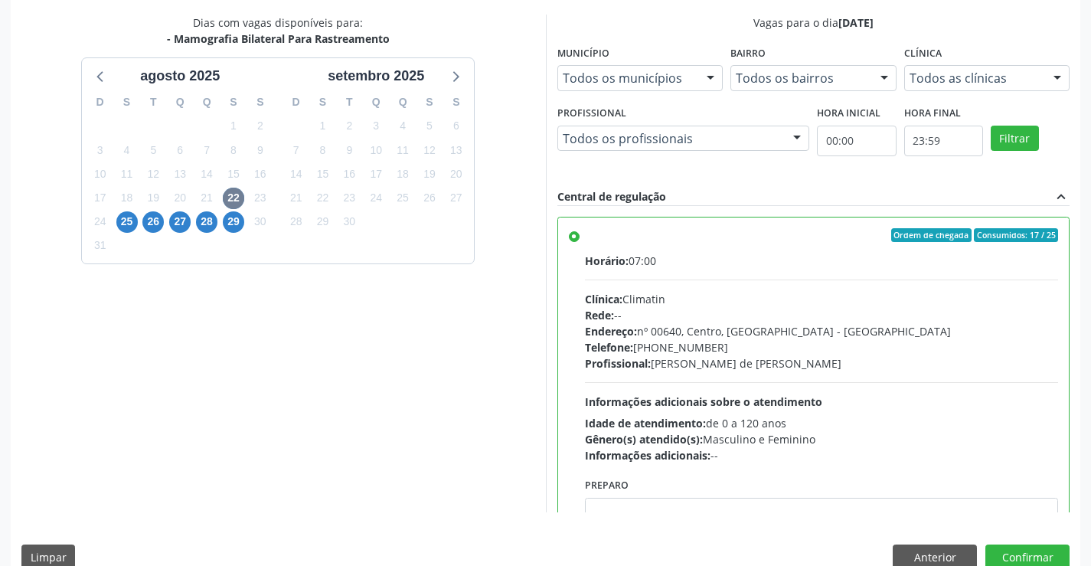
scroll to position [349, 0]
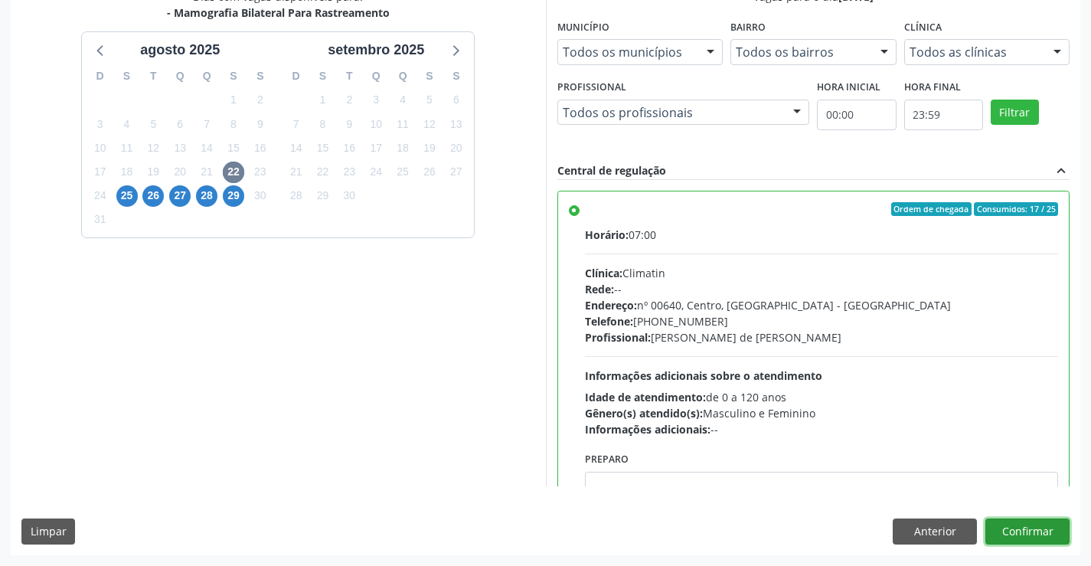
click at [1019, 535] on button "Confirmar" at bounding box center [1027, 531] width 84 height 26
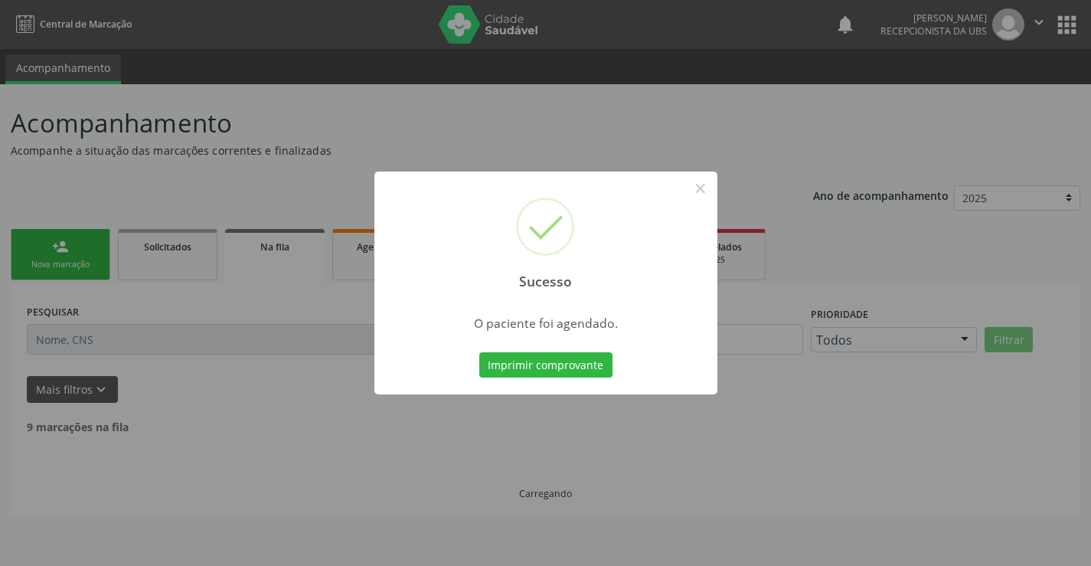
scroll to position [0, 0]
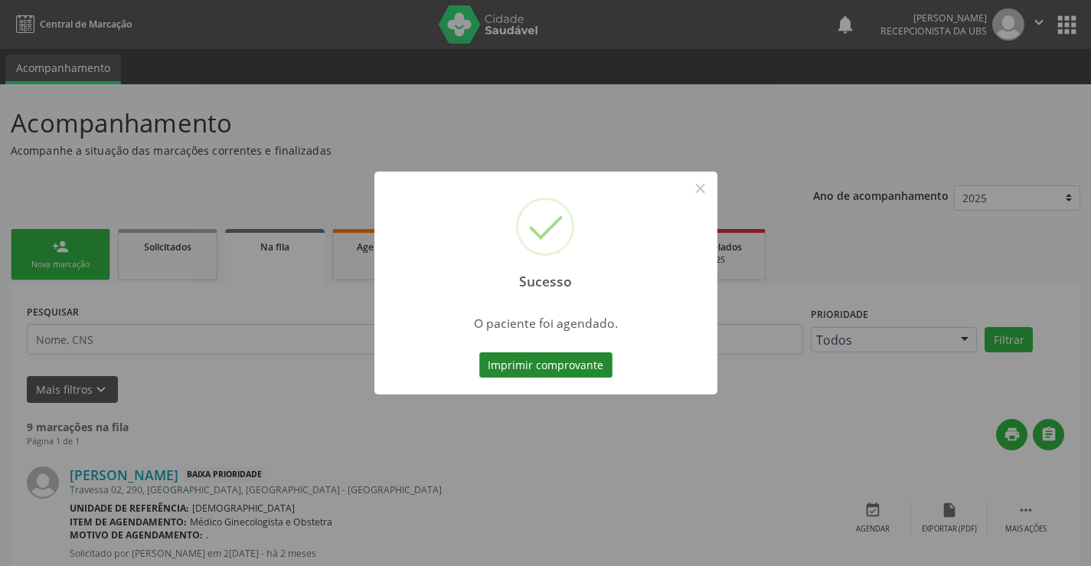
click at [536, 374] on button "Imprimir comprovante" at bounding box center [545, 365] width 133 height 26
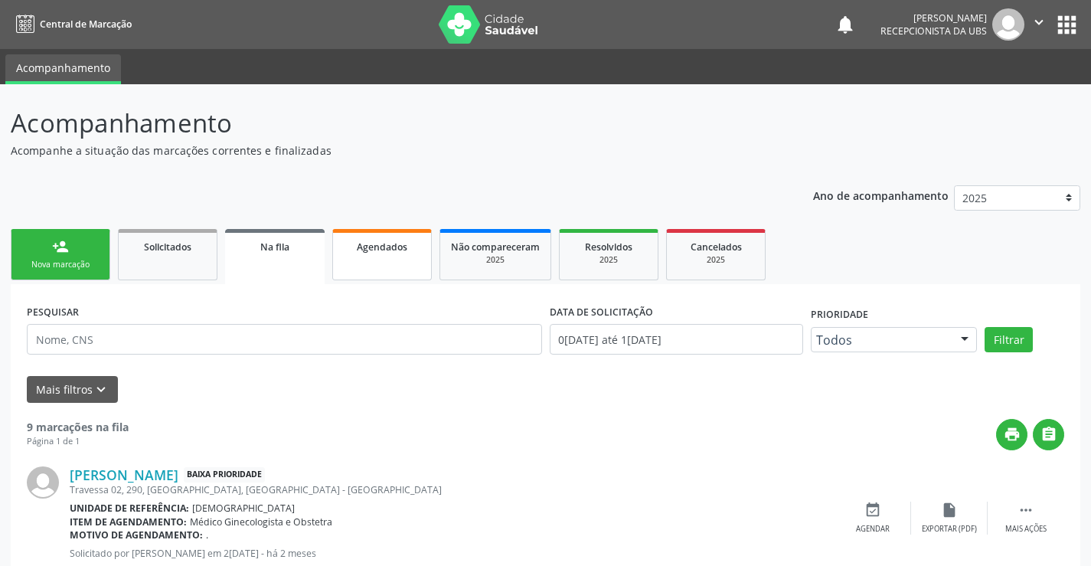
click at [395, 257] on link "Agendados" at bounding box center [382, 254] width 100 height 51
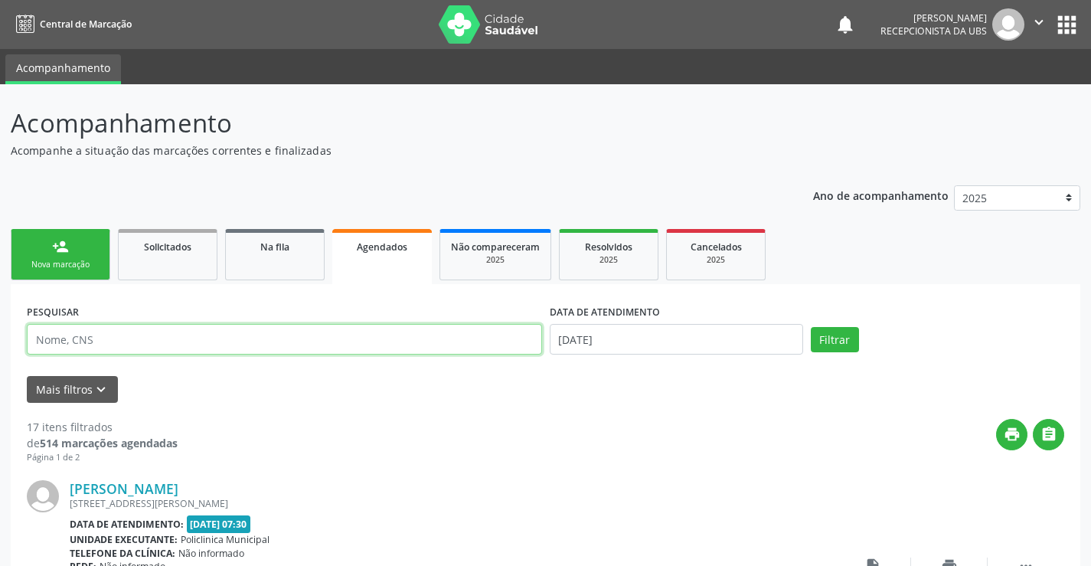
click at [194, 342] on input "text" at bounding box center [284, 339] width 515 height 31
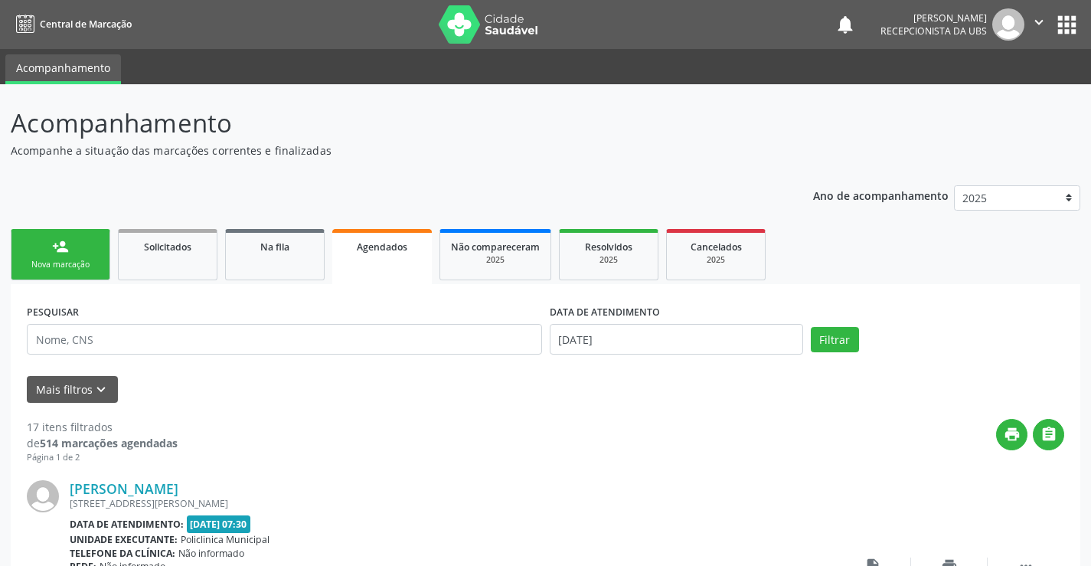
click at [374, 253] on div "Agendados" at bounding box center [382, 246] width 78 height 16
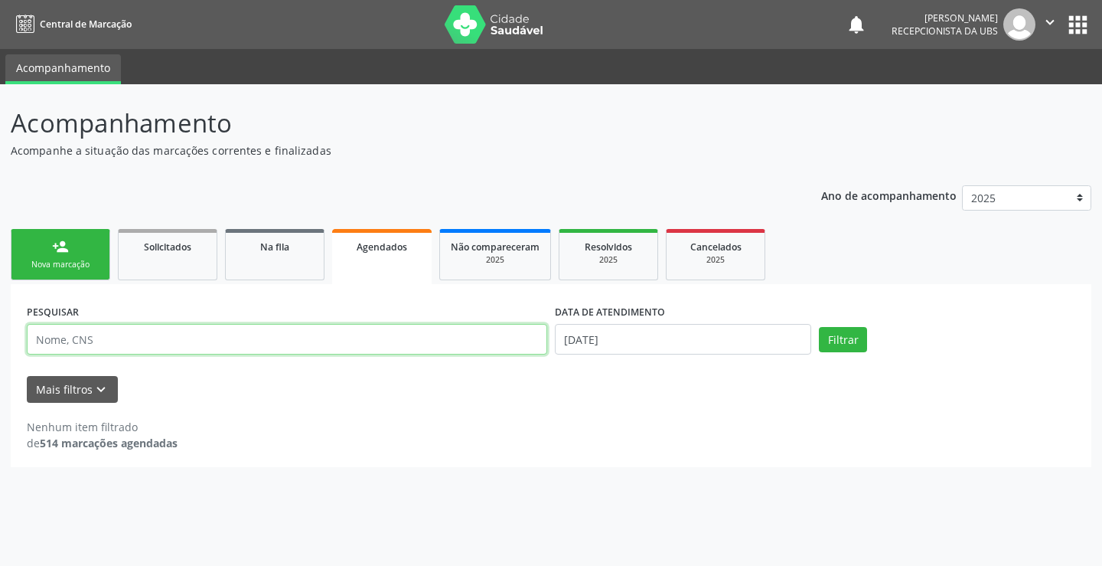
click at [224, 346] on input "text" at bounding box center [287, 339] width 521 height 31
type input "701403688044737"
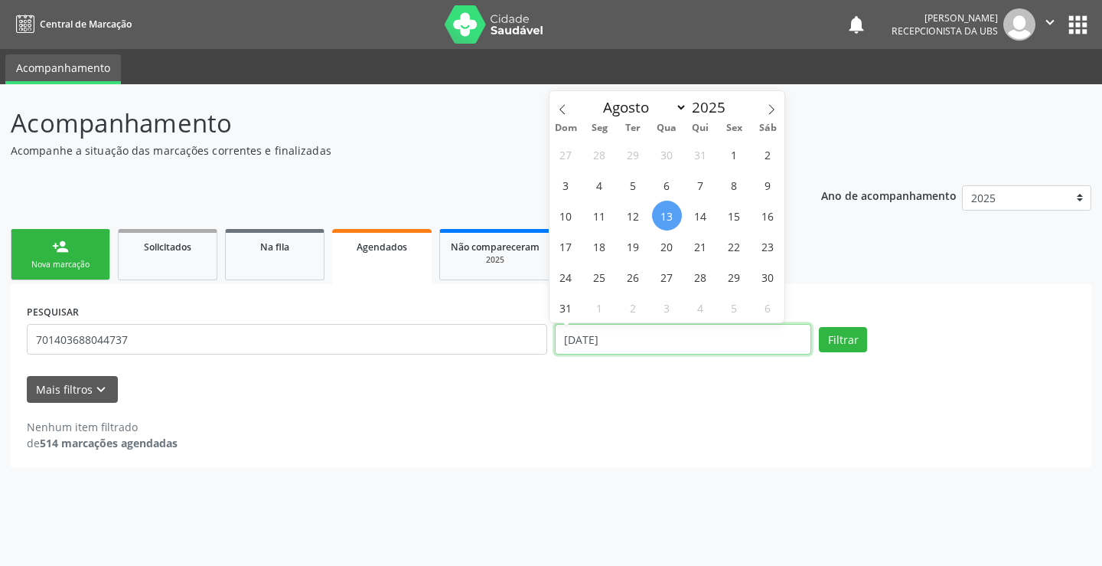
click at [663, 342] on input "[DATE]" at bounding box center [683, 339] width 256 height 31
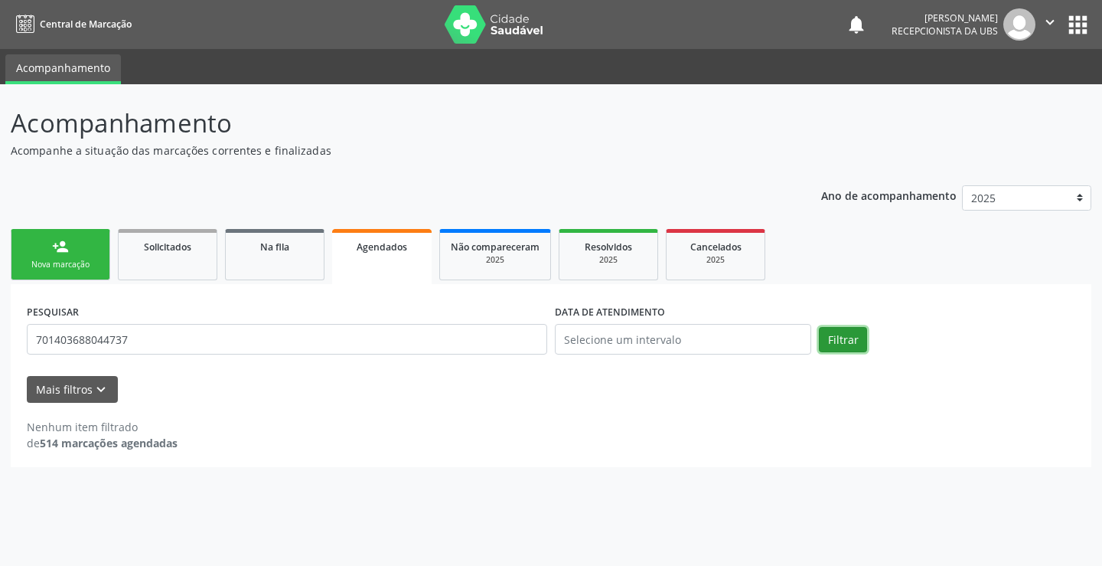
click at [832, 338] on button "Filtrar" at bounding box center [843, 340] width 48 height 26
click at [832, 339] on button "Filtrar" at bounding box center [843, 340] width 48 height 26
click at [67, 271] on link "person_add Nova marcação" at bounding box center [61, 254] width 100 height 51
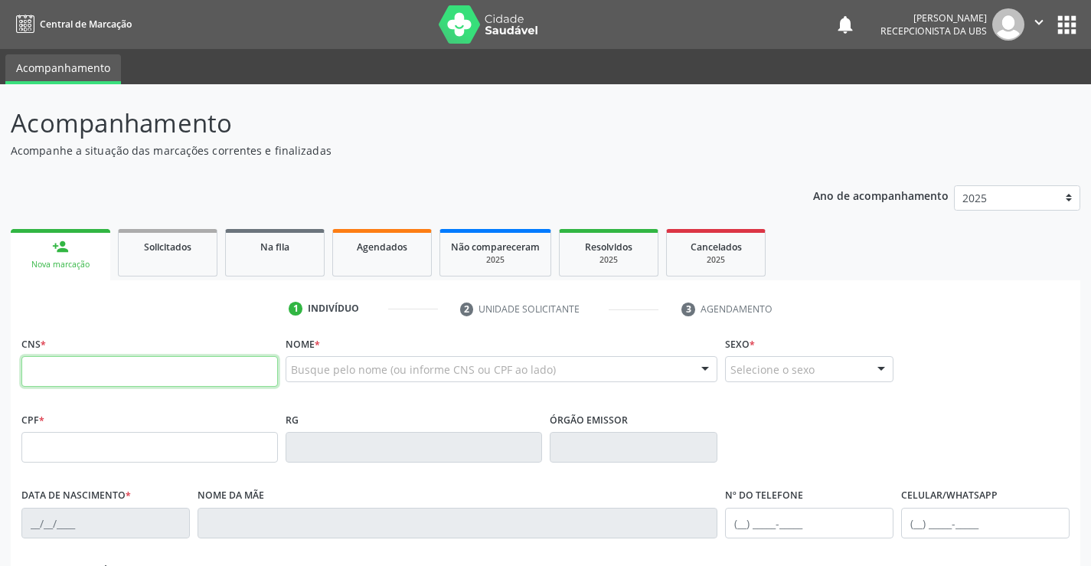
click at [67, 371] on input "text" at bounding box center [149, 371] width 256 height 31
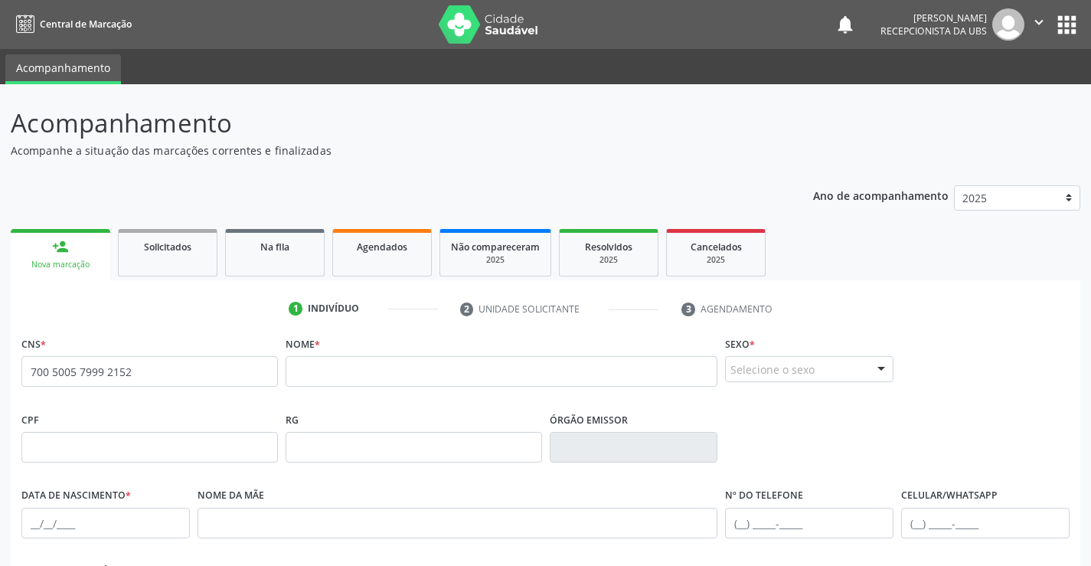
click at [232, 366] on span "none" at bounding box center [236, 369] width 67 height 17
click at [165, 366] on input "700 5005 7999 2152" at bounding box center [149, 371] width 256 height 31
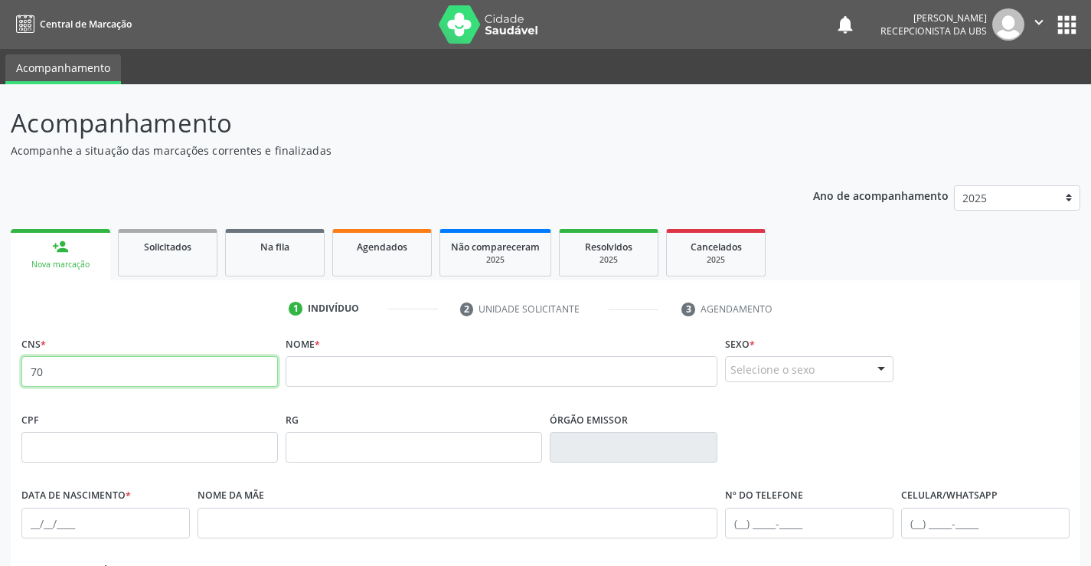
type input "7"
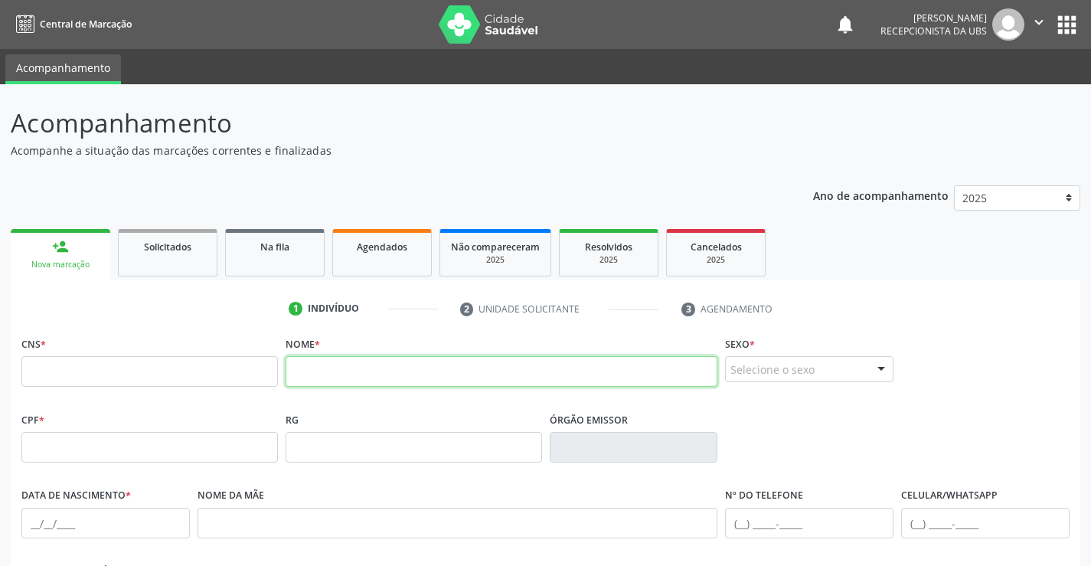
click at [326, 380] on input "text" at bounding box center [502, 371] width 433 height 31
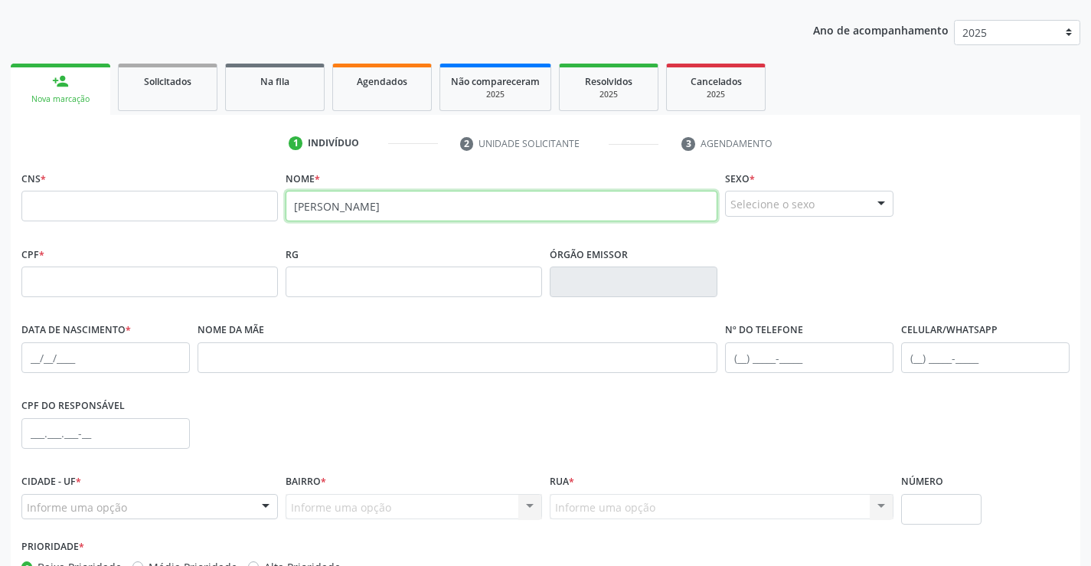
scroll to position [264, 0]
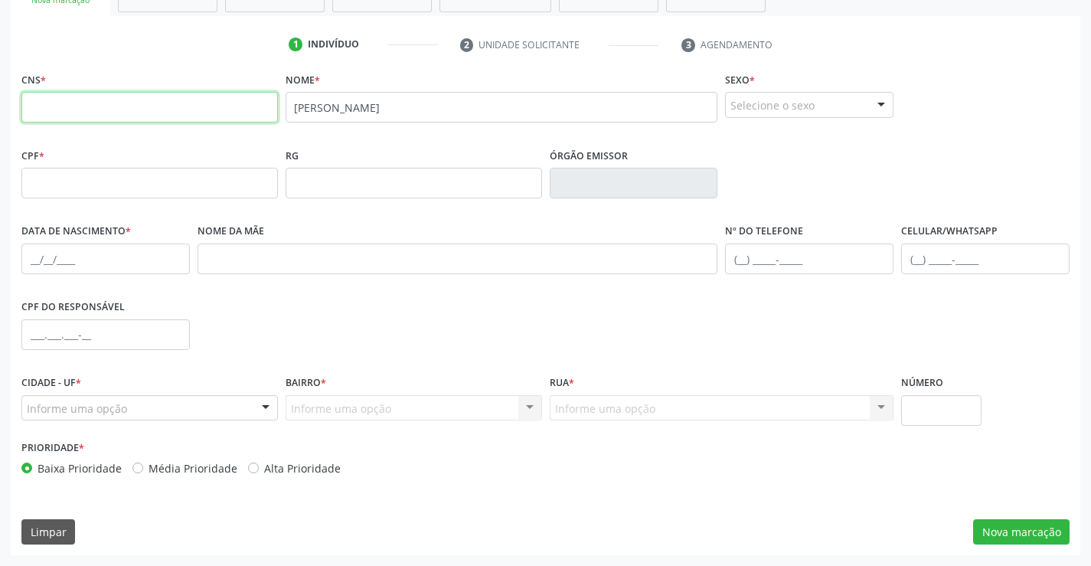
click at [101, 94] on input "text" at bounding box center [149, 107] width 256 height 31
click at [1014, 197] on div "CPF * RG Órgão emissor" at bounding box center [546, 182] width 1056 height 76
click at [534, 97] on input "[PERSON_NAME]" at bounding box center [502, 107] width 433 height 31
type input "N"
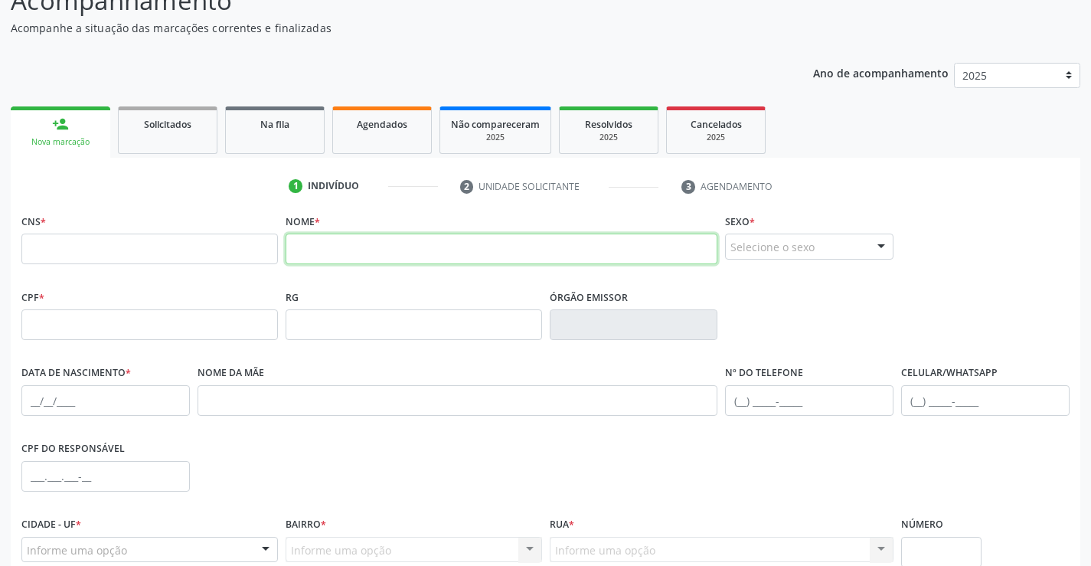
scroll to position [78, 0]
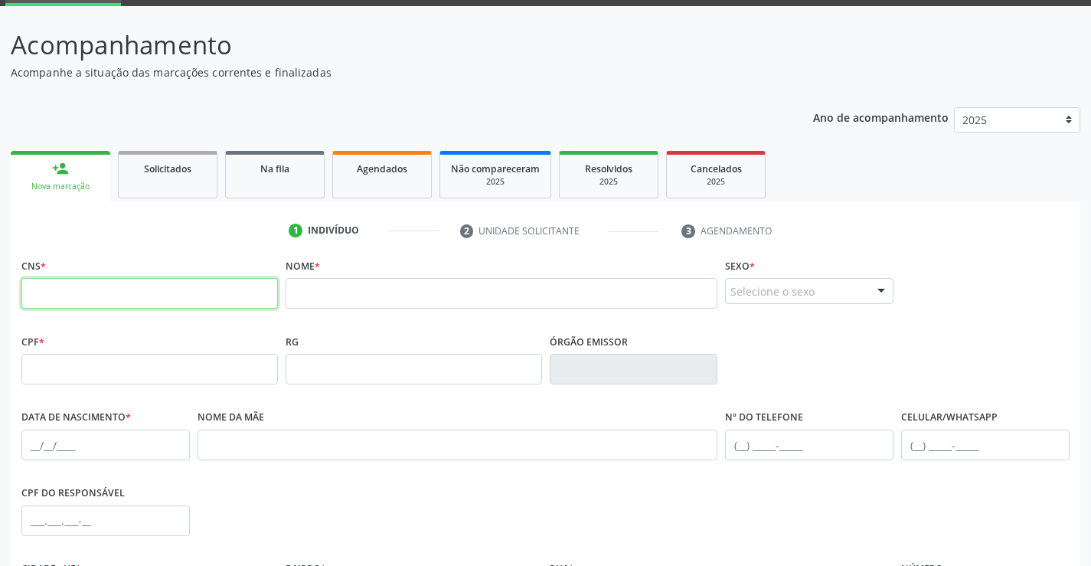
click at [164, 299] on input "text" at bounding box center [149, 293] width 256 height 31
type input "702 4055 5477 5222"
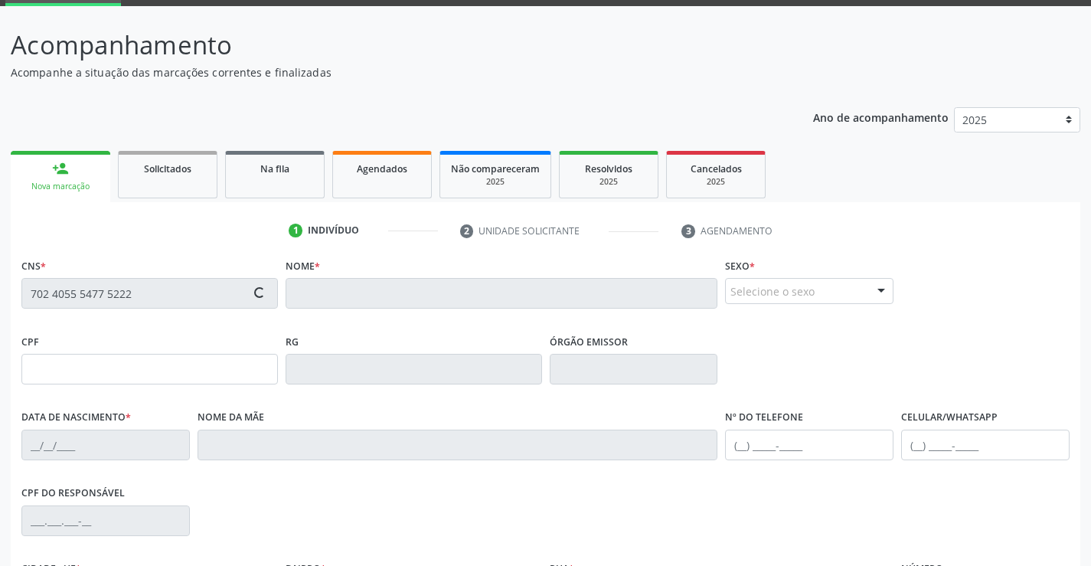
type input "331.896.828-52"
type input "3[DATE]"
type input "[PERSON_NAME]"
type input "[PHONE_NUMBER]"
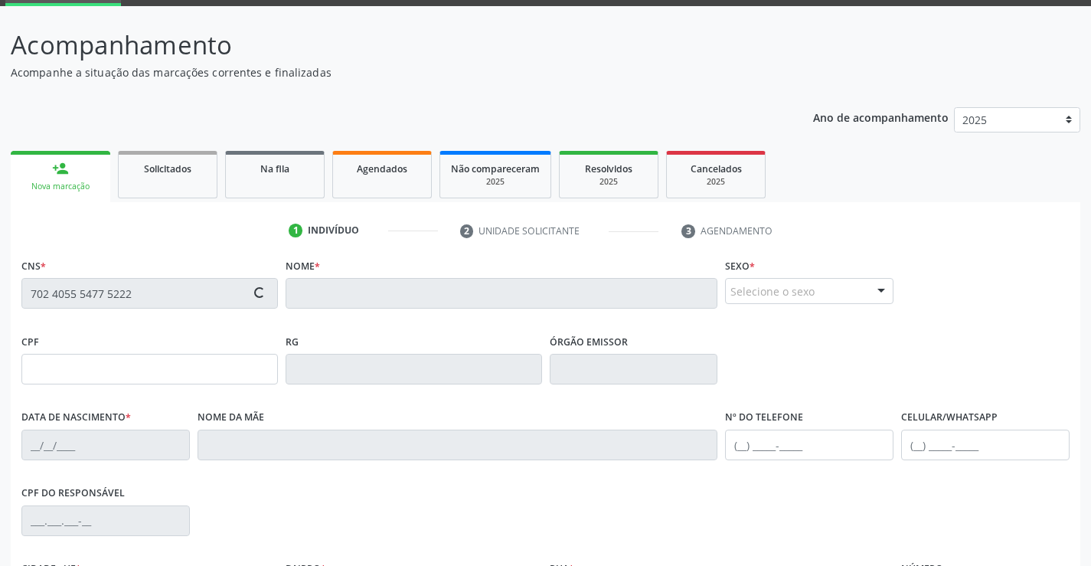
type input "495.559.871-49"
type input "872"
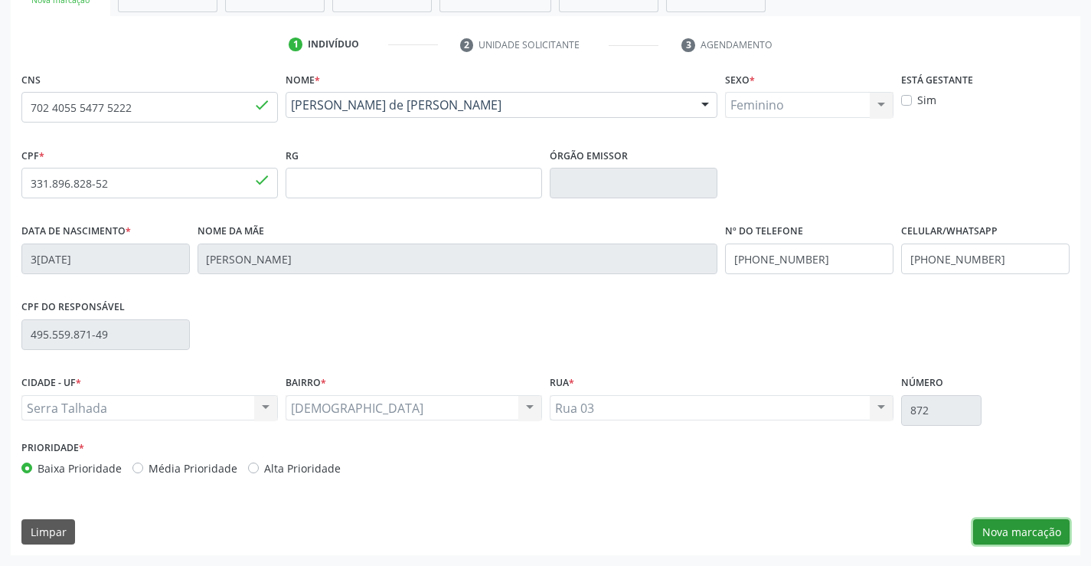
click at [986, 520] on button "Nova marcação" at bounding box center [1021, 532] width 96 height 26
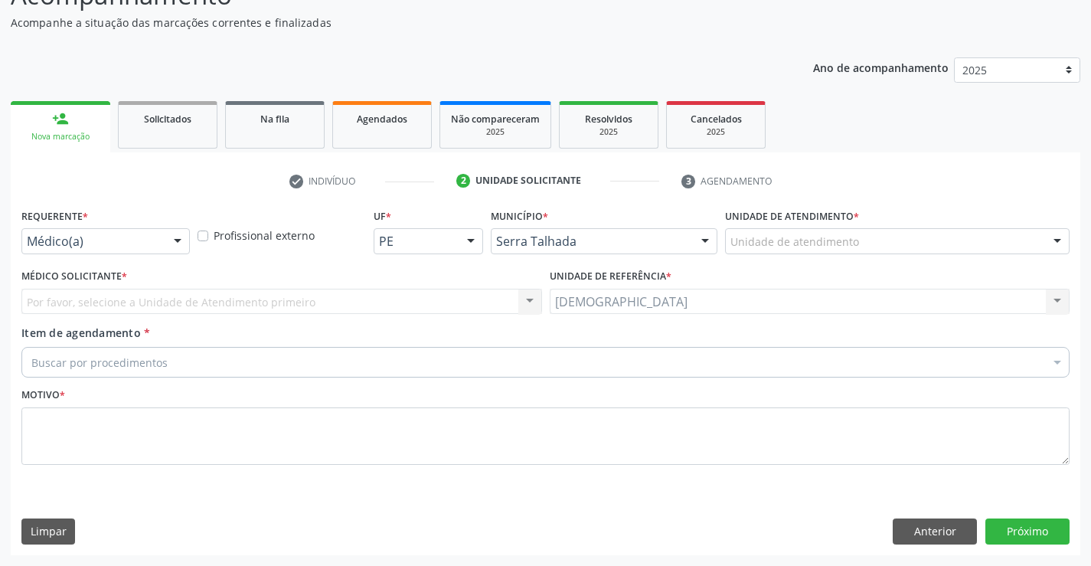
scroll to position [128, 0]
click at [175, 242] on div at bounding box center [177, 242] width 23 height 26
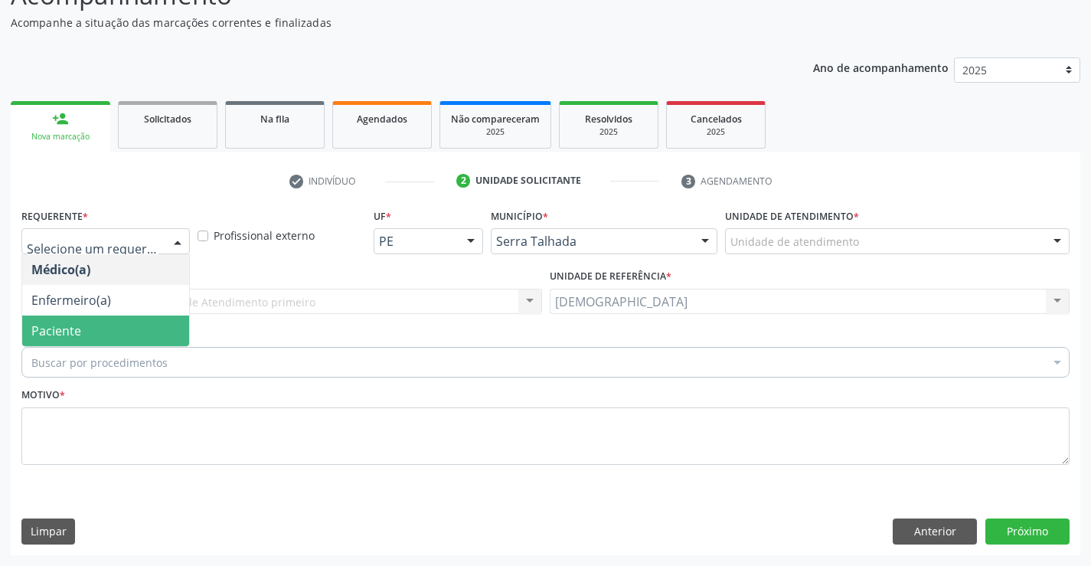
click at [114, 318] on span "Paciente" at bounding box center [105, 330] width 167 height 31
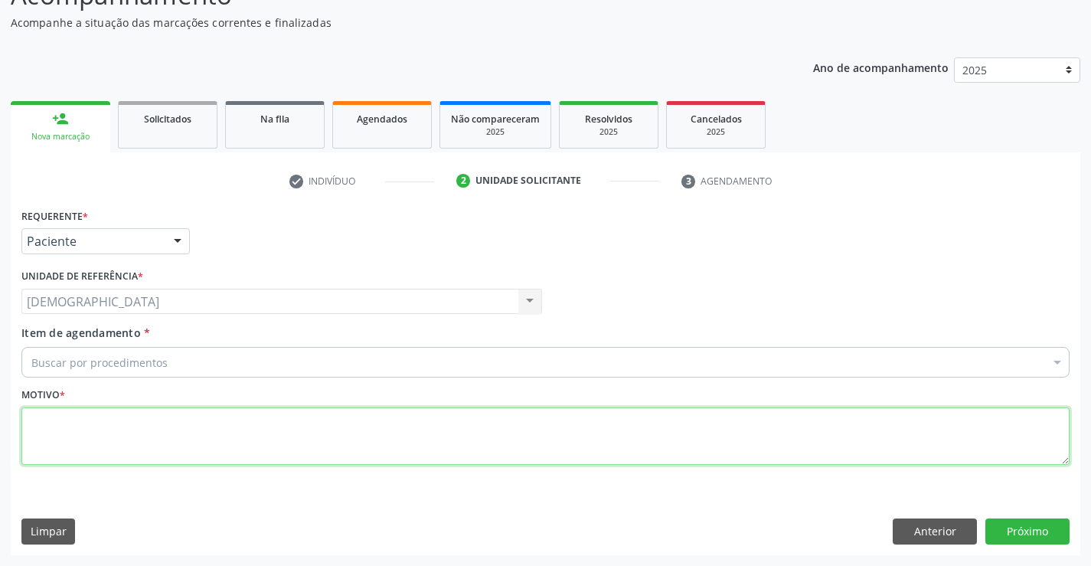
click at [96, 415] on textarea at bounding box center [545, 436] width 1048 height 58
type textarea "."
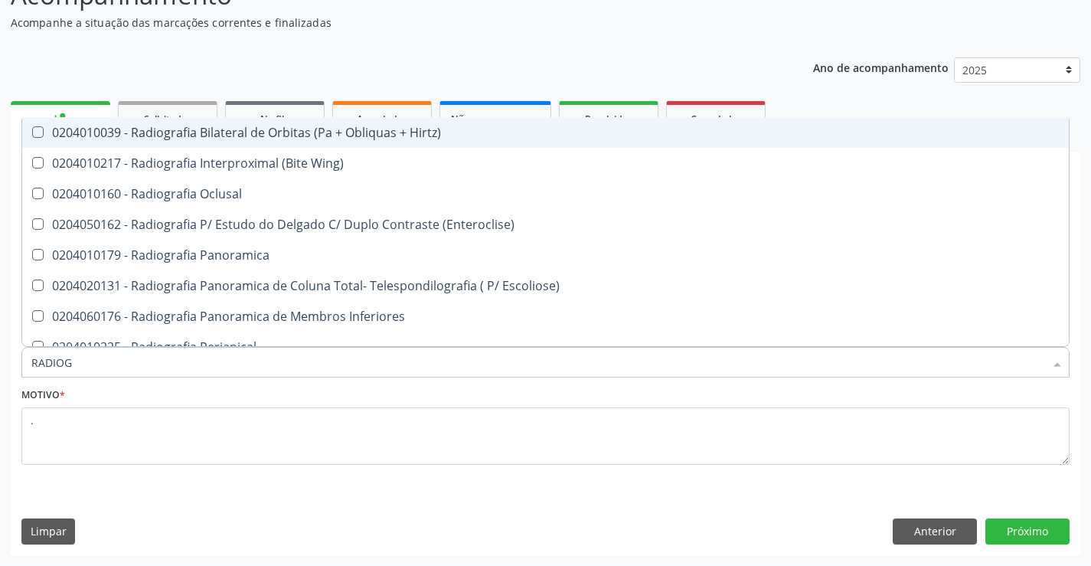
type input "RADIOGR"
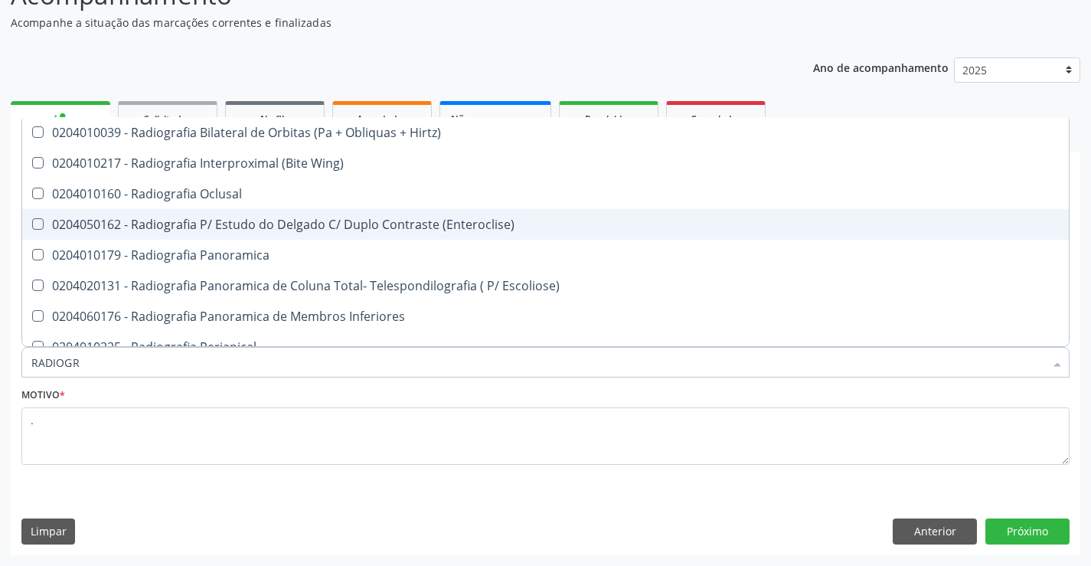
click at [163, 220] on div "0204050162 - Radiografia P/ Estudo do Delgado C/ Duplo Contraste (Enteroclise)" at bounding box center [545, 224] width 1028 height 12
checkbox \(Enteroclise\) "true"
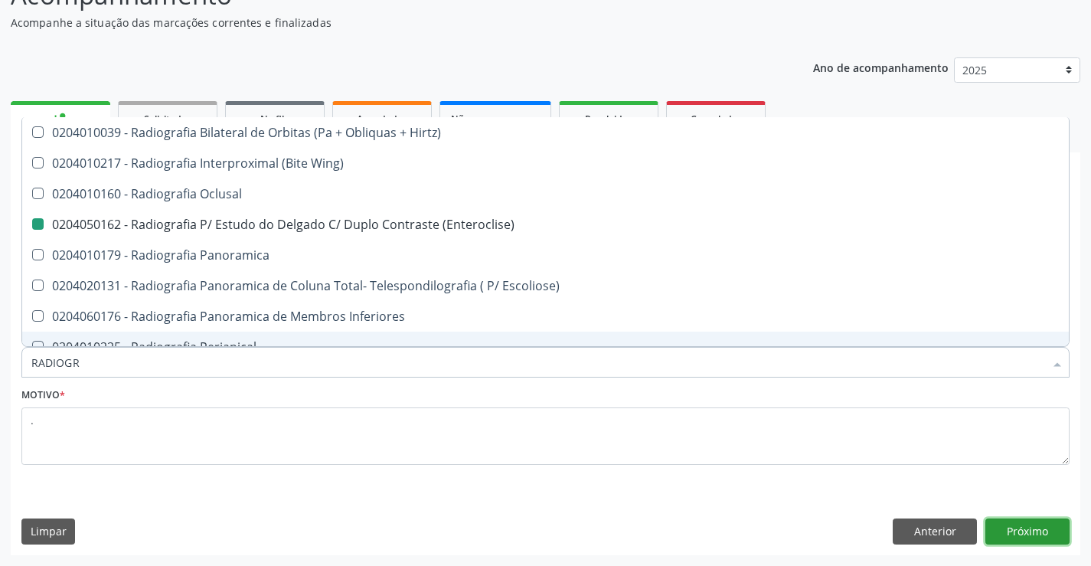
click at [1015, 537] on button "Próximo" at bounding box center [1027, 531] width 84 height 26
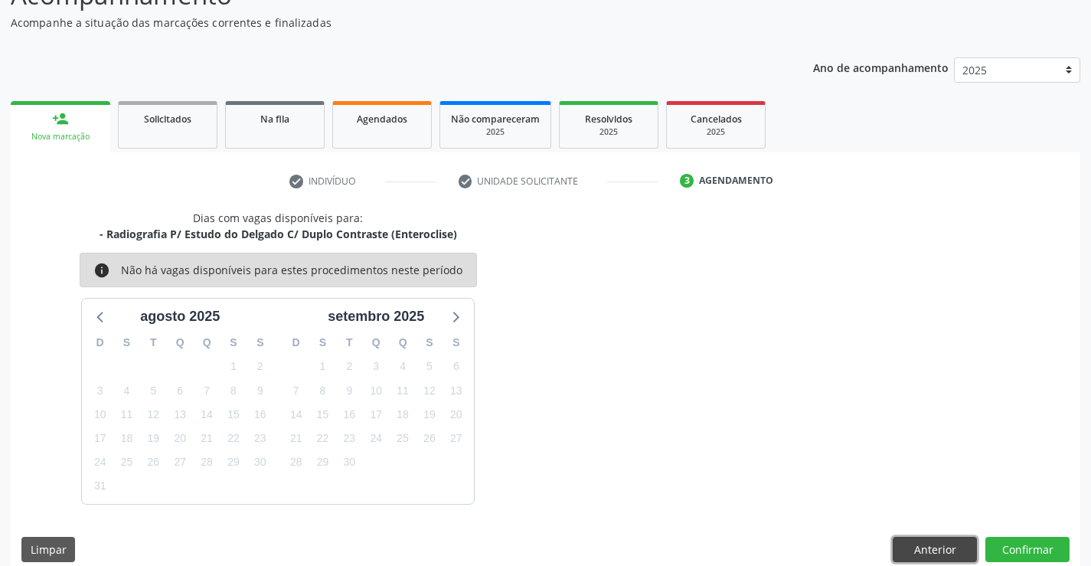
click at [915, 541] on button "Anterior" at bounding box center [935, 550] width 84 height 26
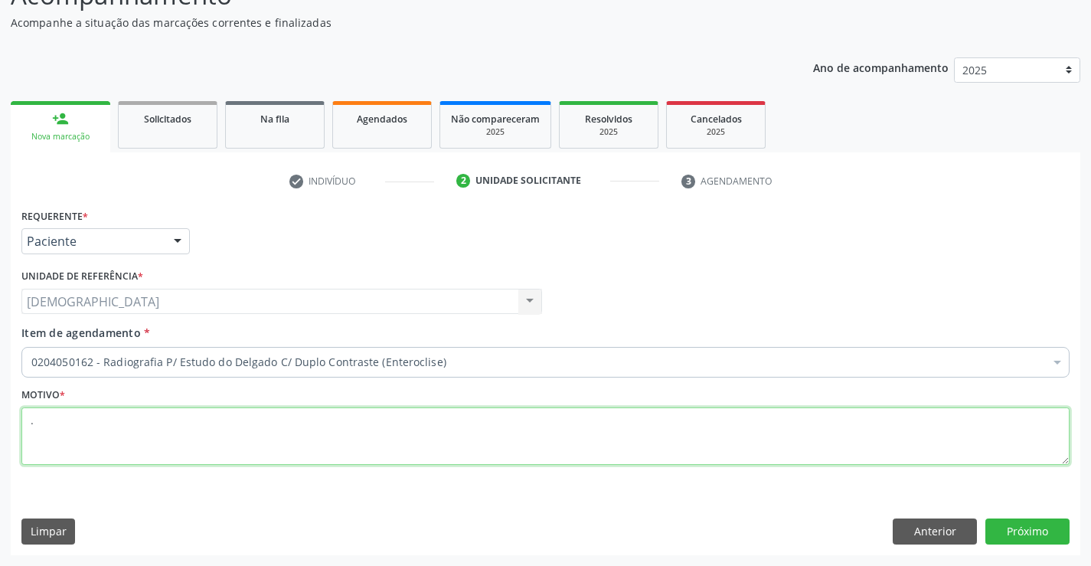
click at [92, 420] on textarea "." at bounding box center [545, 436] width 1048 height 58
click at [1050, 364] on div at bounding box center [1057, 364] width 23 height 26
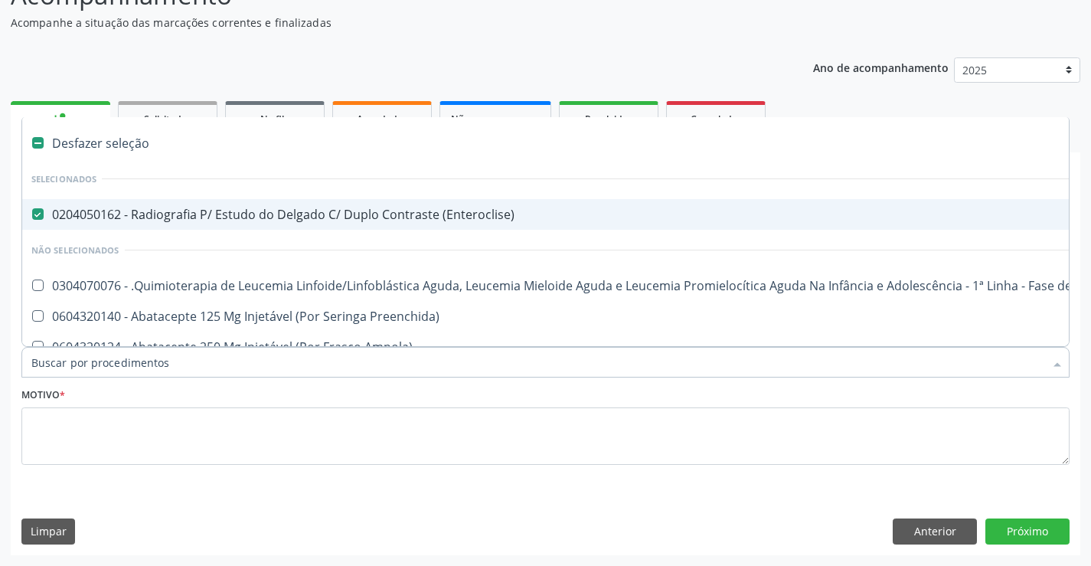
click at [97, 220] on div "0204050162 - Radiografia P/ Estudo do Delgado C/ Duplo Contraste (Enteroclise)" at bounding box center [627, 214] width 1192 height 12
checkbox \(Enteroclise\) "false"
click at [613, 85] on div "Ano de acompanhamento 2025 2024 person_add Nova marcação Solicitados Na fila Ag…" at bounding box center [545, 301] width 1069 height 508
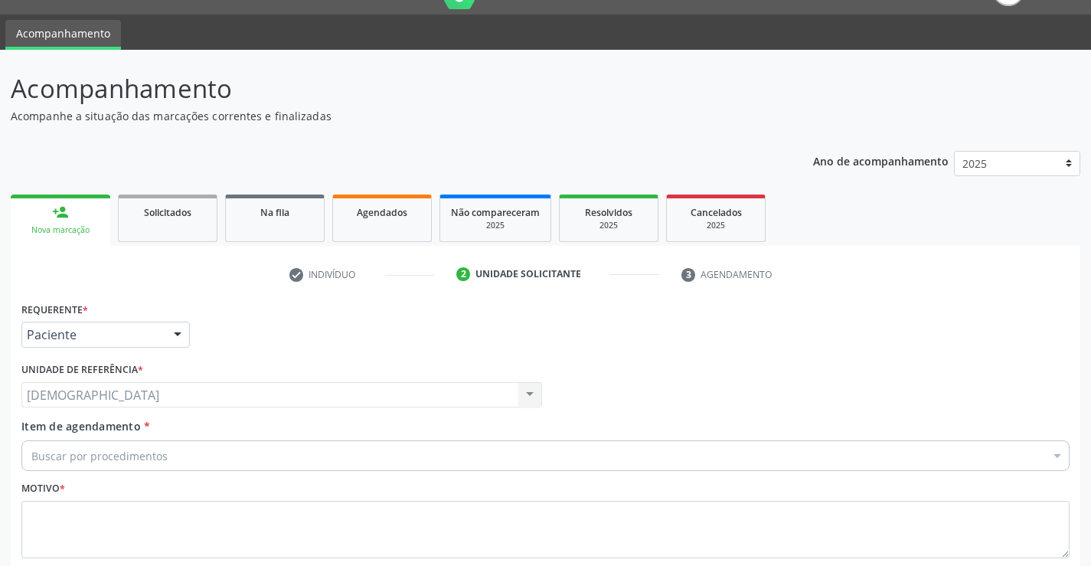
scroll to position [0, 0]
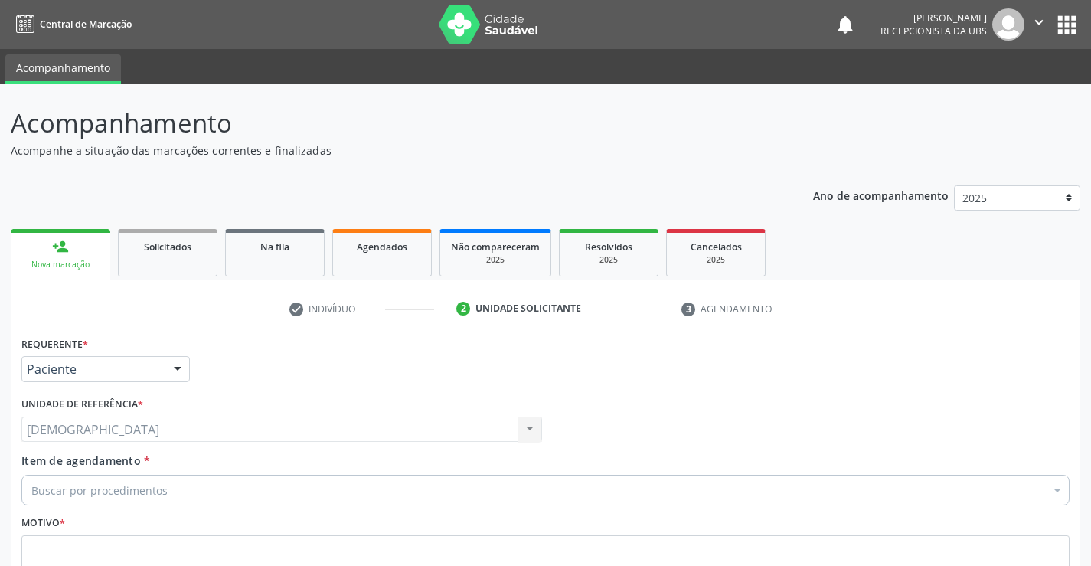
drag, startPoint x: 66, startPoint y: 269, endPoint x: 94, endPoint y: 283, distance: 31.5
click at [67, 269] on div "Nova marcação" at bounding box center [60, 264] width 78 height 11
